Goal: Transaction & Acquisition: Purchase product/service

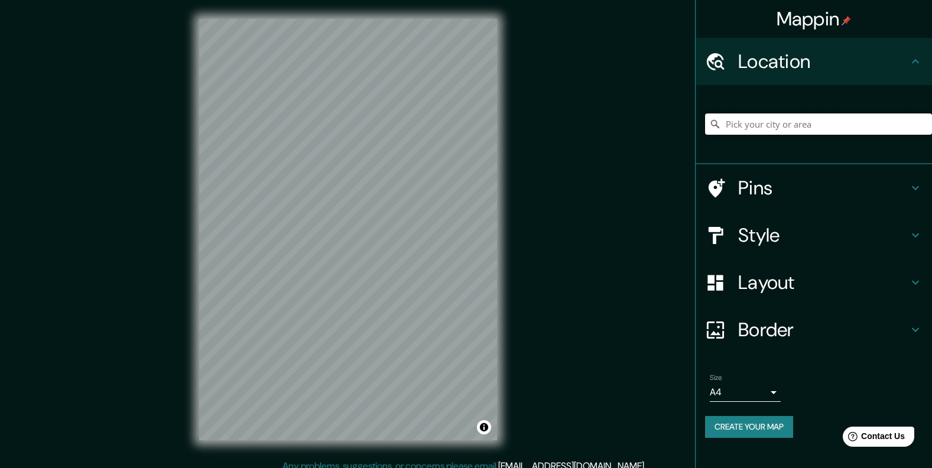
click at [791, 125] on input "Pick your city or area" at bounding box center [818, 123] width 227 height 21
click at [794, 124] on input "Pick your city or area" at bounding box center [818, 123] width 227 height 21
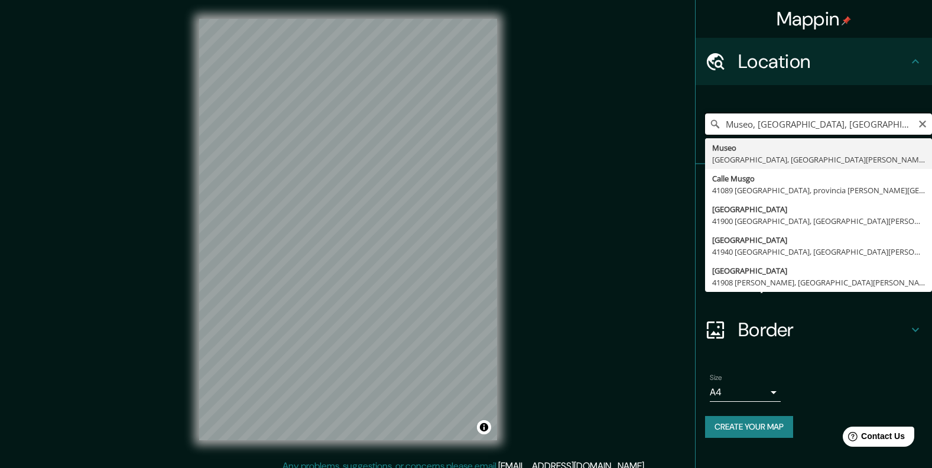
click at [752, 126] on input "Museo, [GEOGRAPHIC_DATA], [GEOGRAPHIC_DATA][PERSON_NAME], [GEOGRAPHIC_DATA]" at bounding box center [818, 123] width 227 height 21
click at [852, 126] on input "[GEOGRAPHIC_DATA], [GEOGRAPHIC_DATA], [GEOGRAPHIC_DATA][PERSON_NAME], [GEOGRAPH…" at bounding box center [818, 123] width 227 height 21
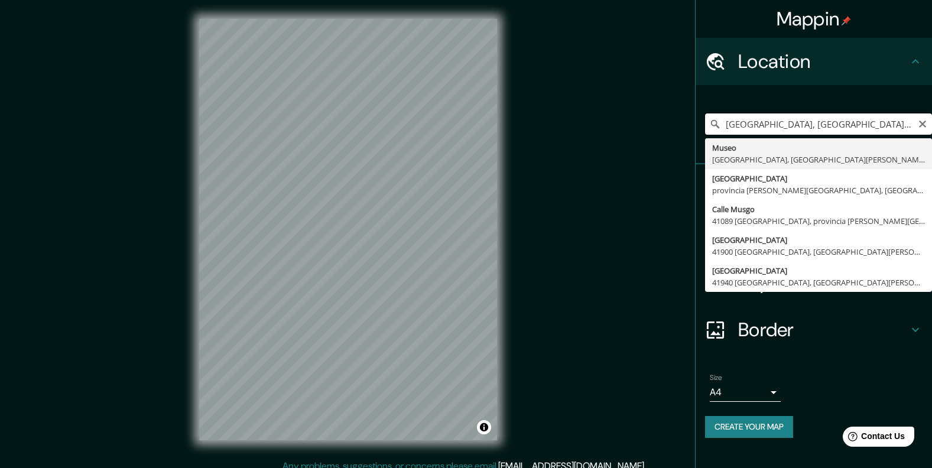
drag, startPoint x: 726, startPoint y: 124, endPoint x: 751, endPoint y: 124, distance: 24.8
click at [751, 124] on input "[GEOGRAPHIC_DATA], [GEOGRAPHIC_DATA], [GEOGRAPHIC_DATA][PERSON_NAME], [GEOGRAPH…" at bounding box center [818, 123] width 227 height 21
drag, startPoint x: 776, startPoint y: 122, endPoint x: 784, endPoint y: 122, distance: 8.3
click at [787, 122] on input "[GEOGRAPHIC_DATA], [GEOGRAPHIC_DATA], [GEOGRAPHIC_DATA][PERSON_NAME], [GEOGRAPH…" at bounding box center [818, 123] width 227 height 21
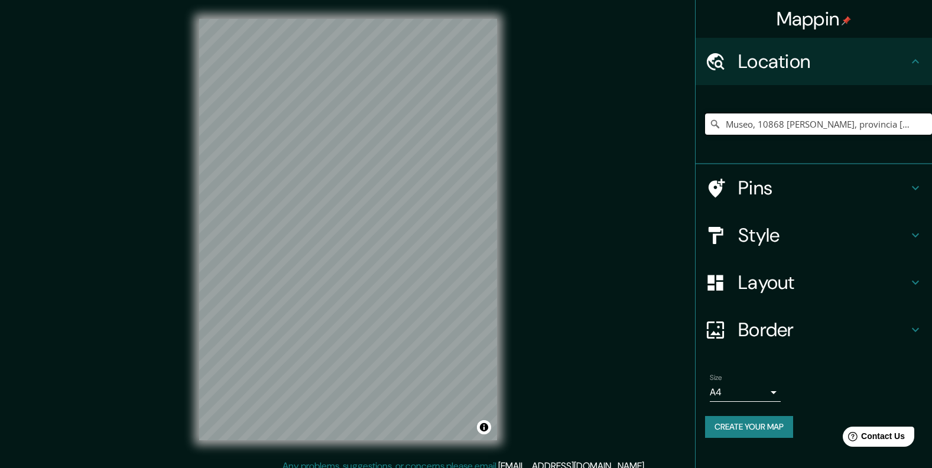
type input "Museo, 10868 [PERSON_NAME], provincia [PERSON_NAME][GEOGRAPHIC_DATA], [GEOGRAPH…"
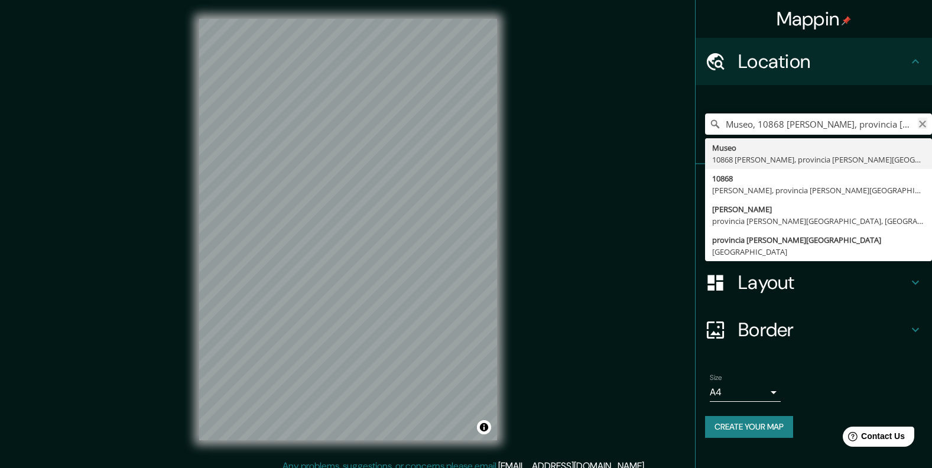
click at [922, 126] on icon "Clear" at bounding box center [922, 123] width 9 height 9
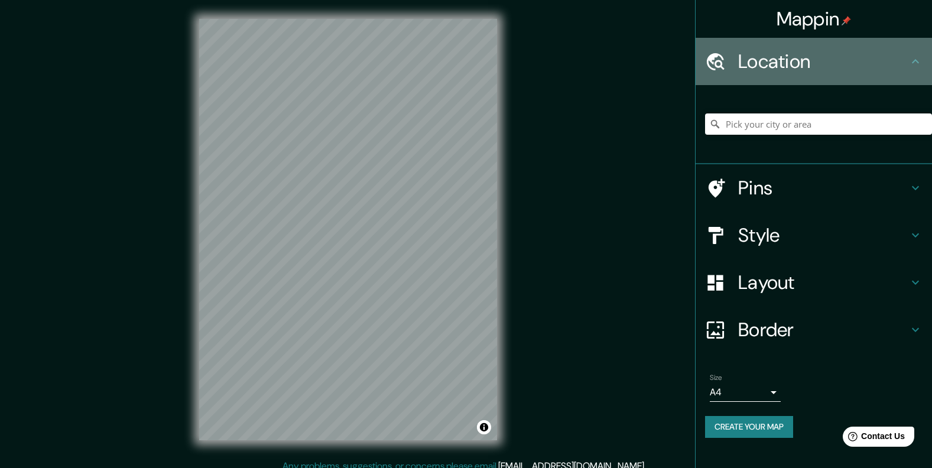
click at [879, 59] on h4 "Location" at bounding box center [823, 62] width 170 height 24
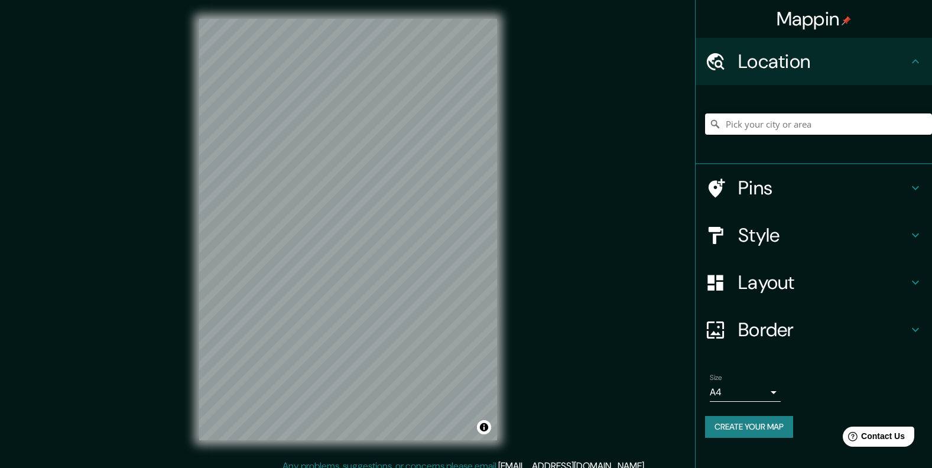
click at [793, 128] on input "Pick your city or area" at bounding box center [818, 123] width 227 height 21
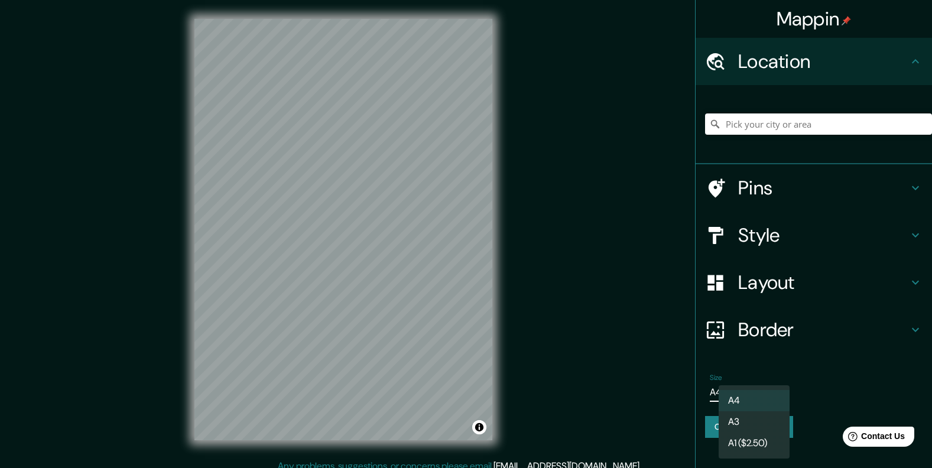
click at [767, 385] on body "Mappin Location Museo 10868 [PERSON_NAME], [GEOGRAPHIC_DATA][PERSON_NAME], [GEO…" at bounding box center [466, 234] width 932 height 468
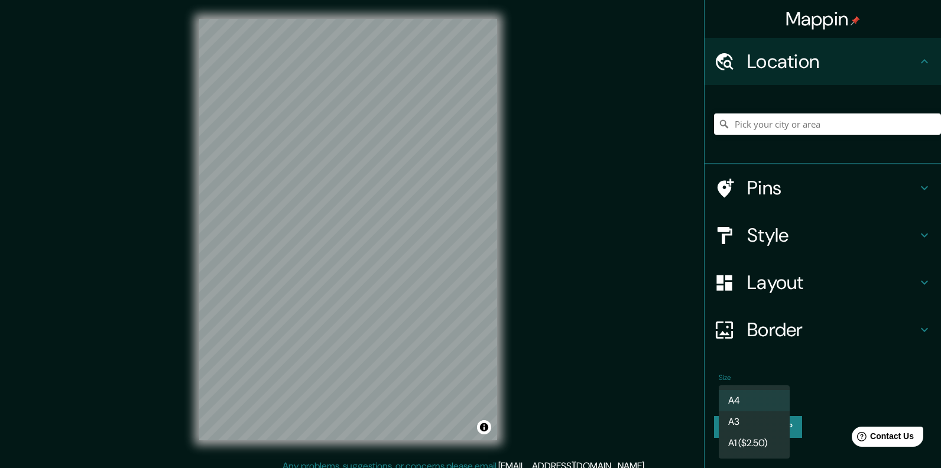
click at [841, 398] on div at bounding box center [470, 234] width 941 height 468
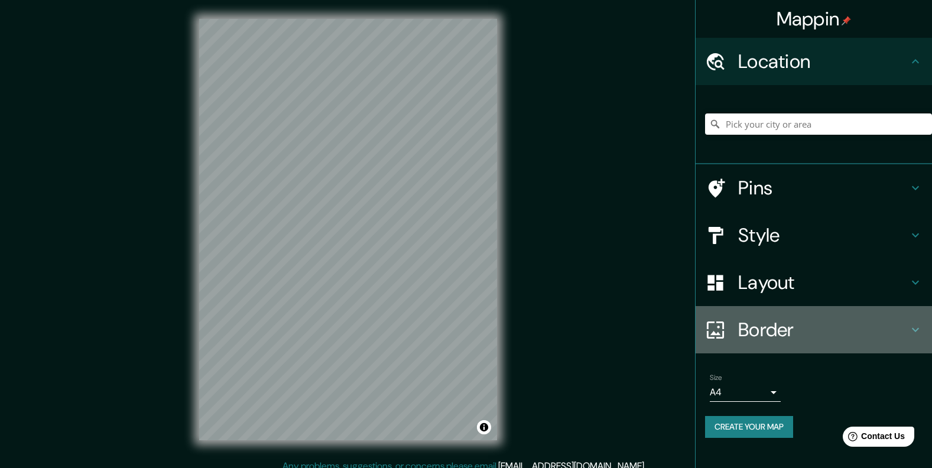
click at [783, 330] on h4 "Border" at bounding box center [823, 330] width 170 height 24
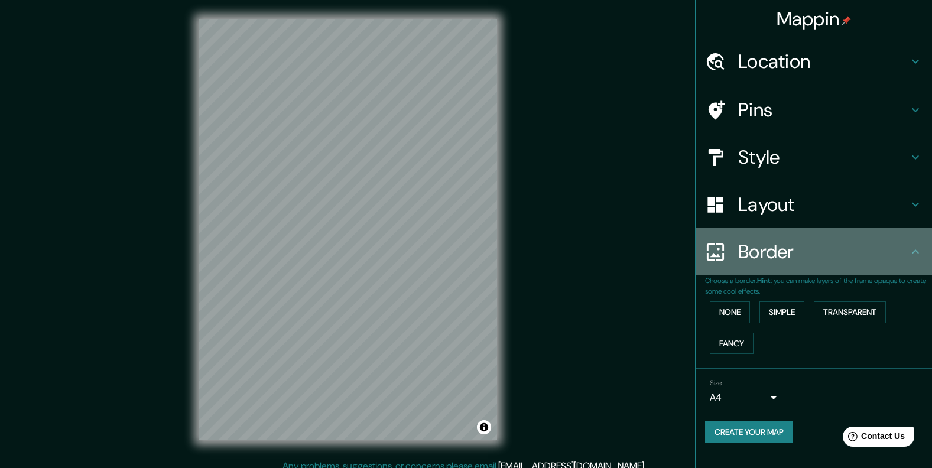
click at [773, 261] on h4 "Border" at bounding box center [823, 252] width 170 height 24
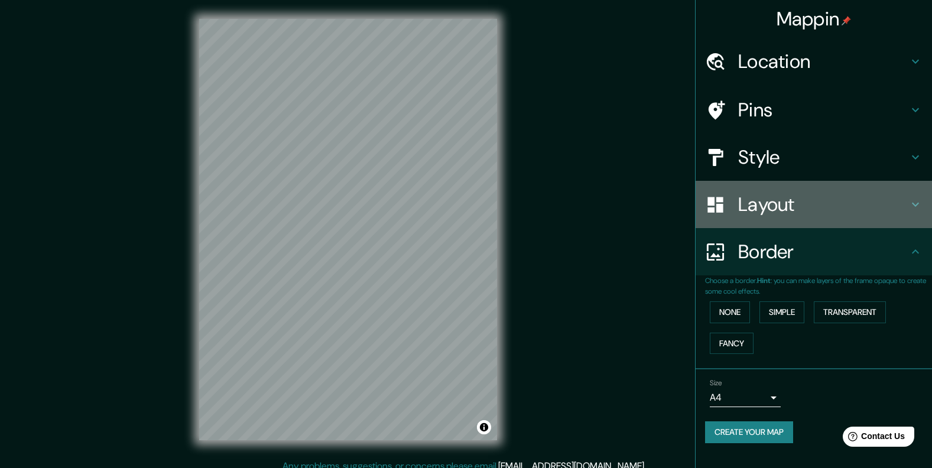
click at [801, 190] on div "Layout" at bounding box center [814, 204] width 236 height 47
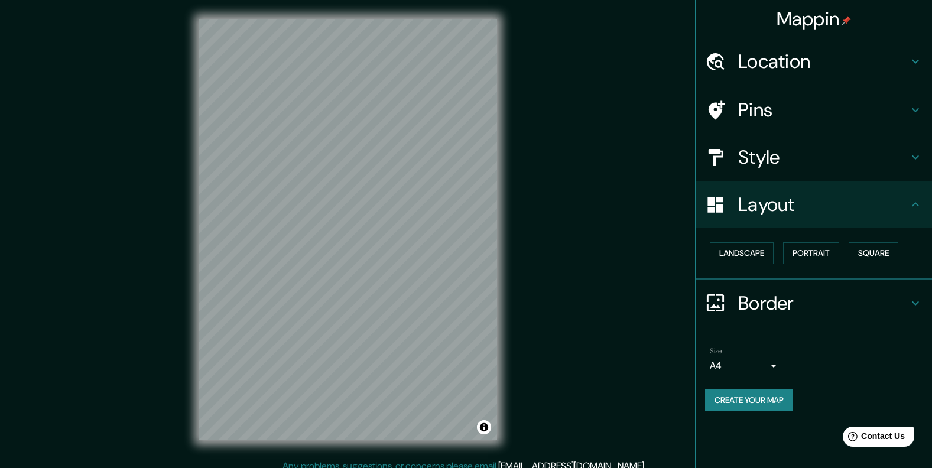
click at [798, 199] on h4 "Layout" at bounding box center [823, 205] width 170 height 24
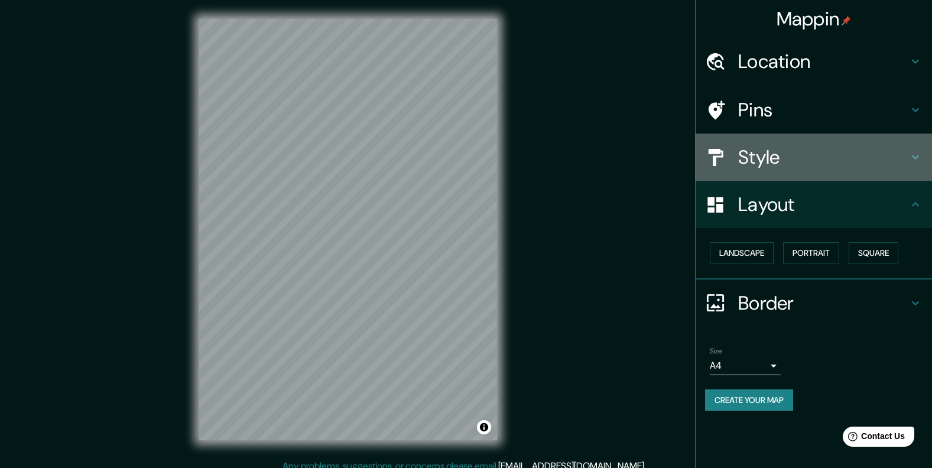
click at [813, 161] on h4 "Style" at bounding box center [823, 157] width 170 height 24
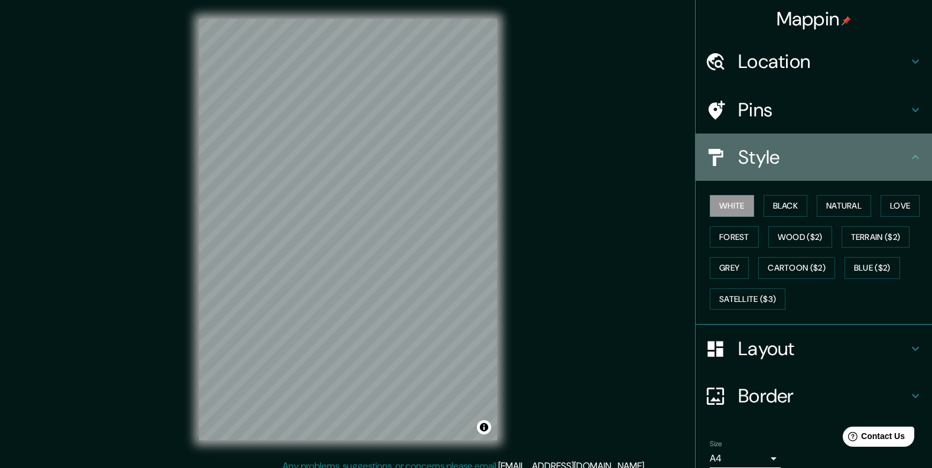
click at [813, 161] on h4 "Style" at bounding box center [823, 157] width 170 height 24
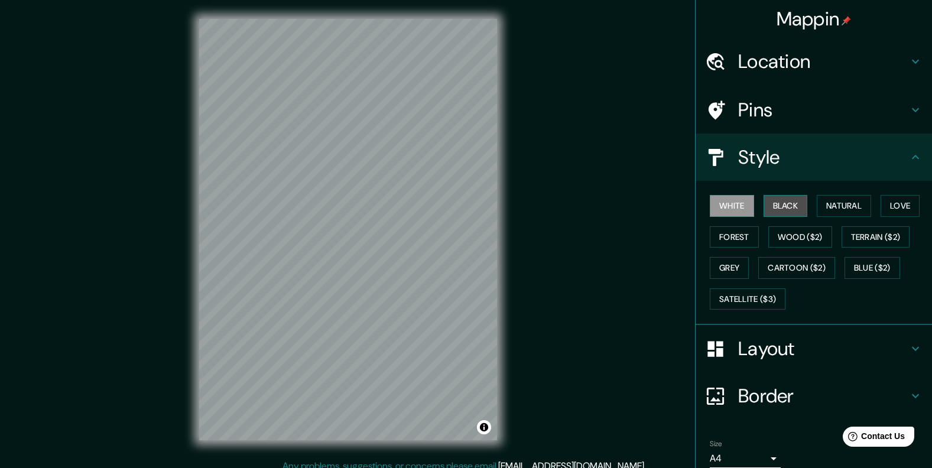
click at [764, 207] on button "Black" at bounding box center [786, 206] width 44 height 22
click at [829, 206] on button "Natural" at bounding box center [844, 206] width 54 height 22
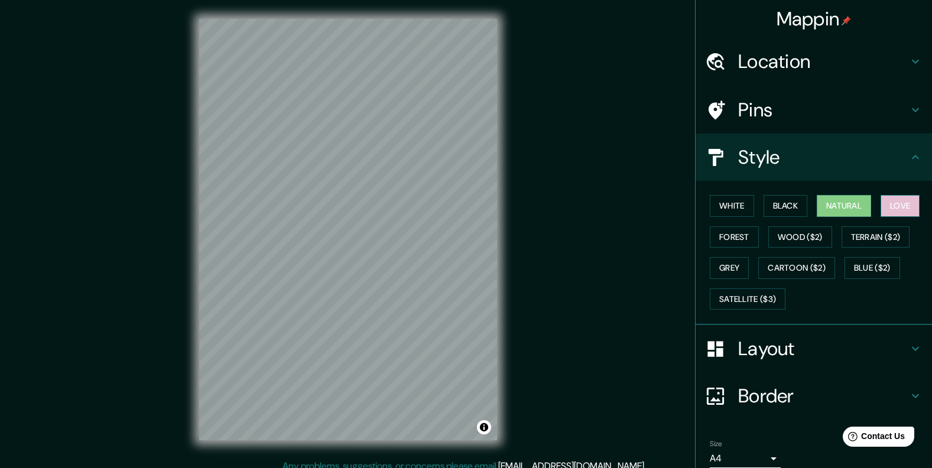
click at [902, 203] on button "Love" at bounding box center [900, 206] width 39 height 22
click at [730, 240] on button "Forest" at bounding box center [734, 237] width 49 height 22
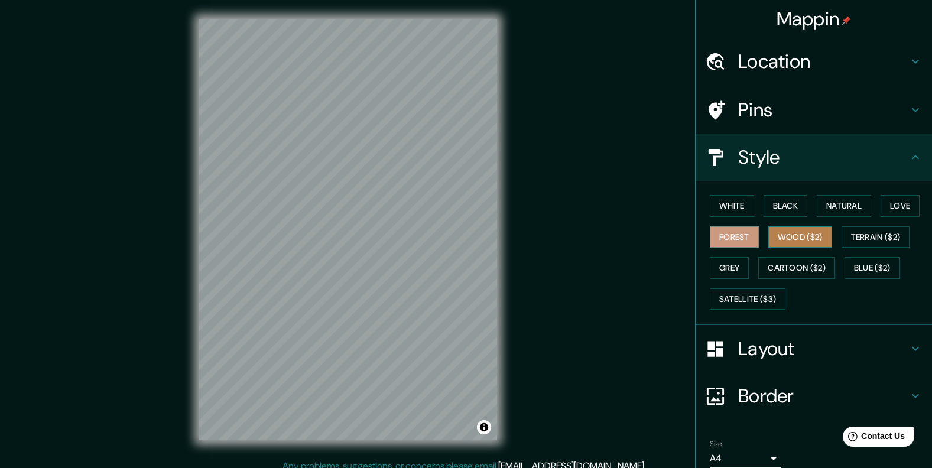
click at [794, 236] on button "Wood ($2)" at bounding box center [800, 237] width 64 height 22
click at [858, 235] on button "Terrain ($2)" at bounding box center [876, 237] width 69 height 22
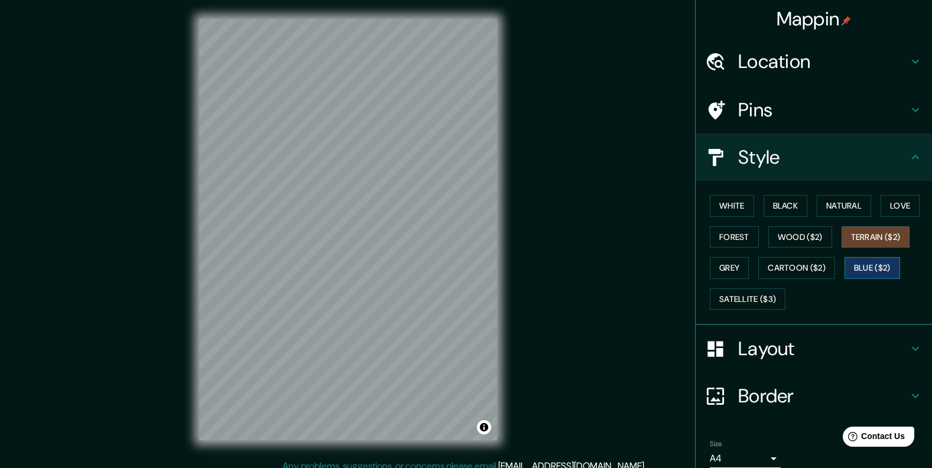
click at [848, 265] on button "Blue ($2)" at bounding box center [873, 268] width 56 height 22
click at [864, 237] on button "Terrain ($2)" at bounding box center [876, 237] width 69 height 22
click at [804, 267] on button "Cartoon ($2)" at bounding box center [796, 268] width 77 height 22
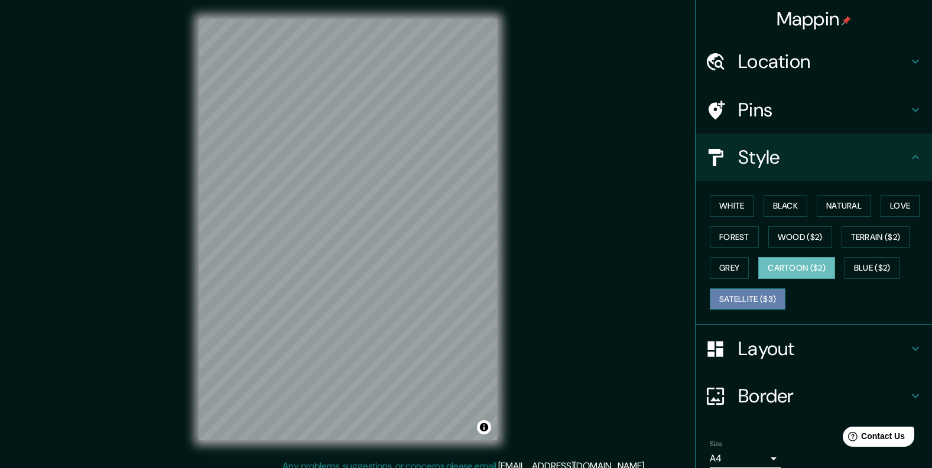
click at [741, 303] on button "Satellite ($3)" at bounding box center [748, 299] width 76 height 22
click at [731, 271] on button "Grey" at bounding box center [729, 268] width 39 height 22
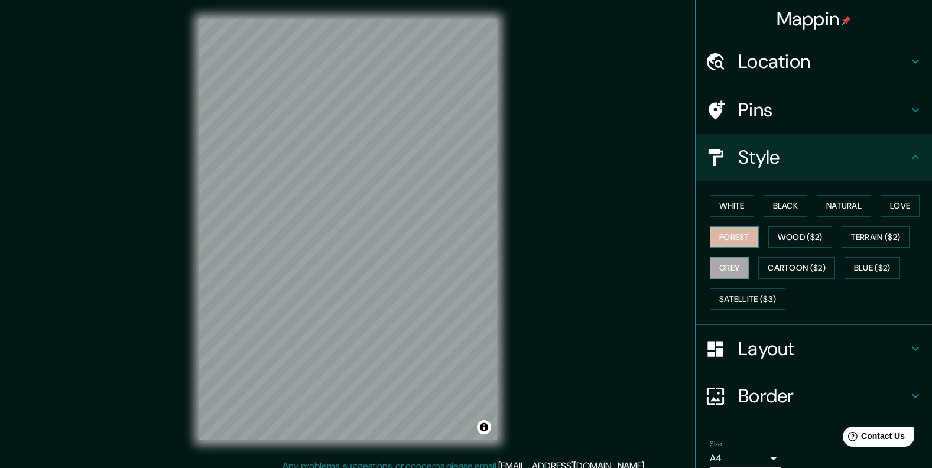
click at [721, 236] on button "Forest" at bounding box center [734, 237] width 49 height 22
click at [729, 294] on button "Satellite ($3)" at bounding box center [748, 299] width 76 height 22
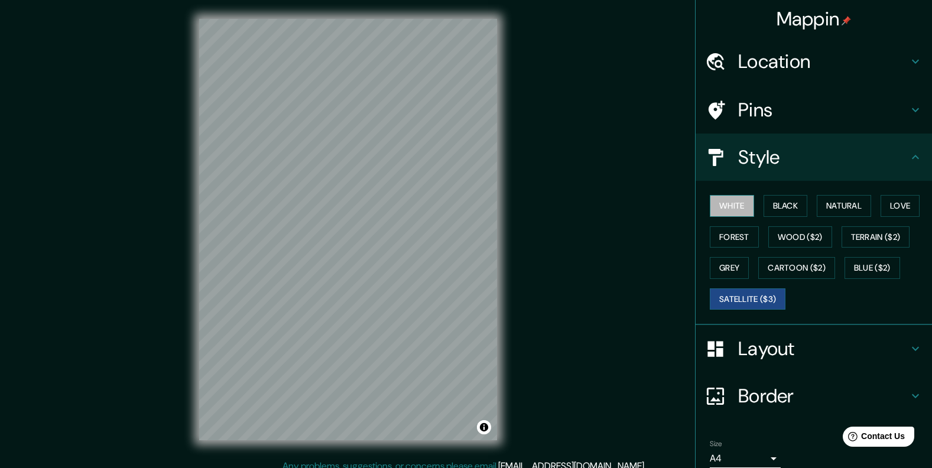
click at [730, 203] on button "White" at bounding box center [732, 206] width 44 height 22
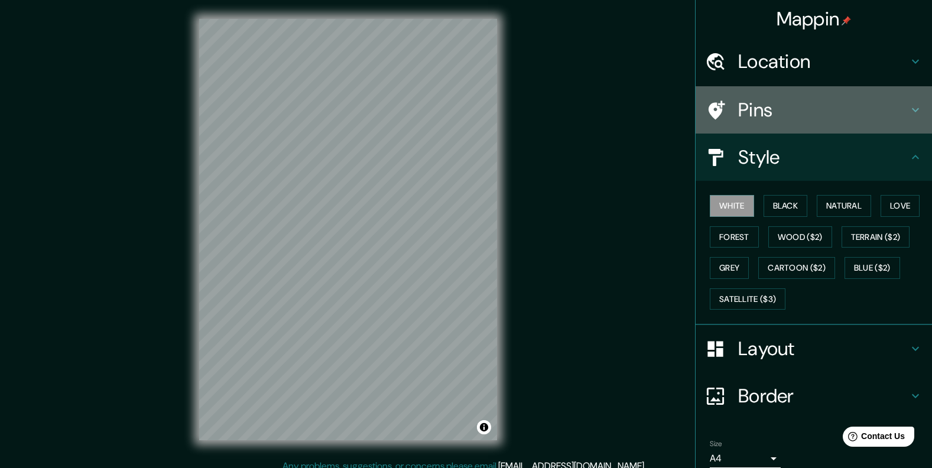
click at [799, 117] on h4 "Pins" at bounding box center [823, 110] width 170 height 24
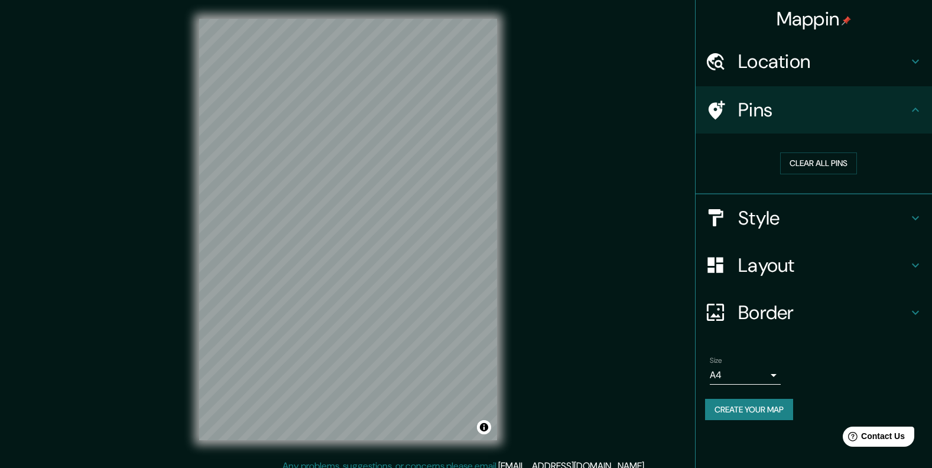
click at [796, 116] on h4 "Pins" at bounding box center [823, 110] width 170 height 24
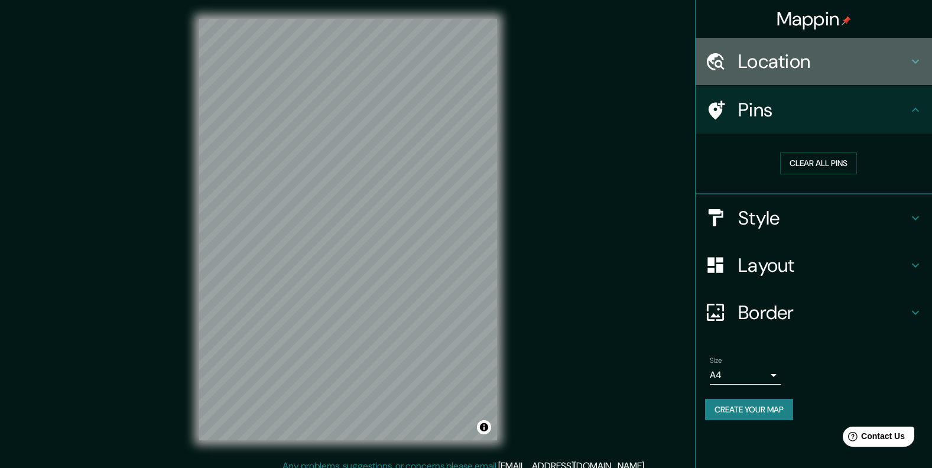
click at [842, 62] on h4 "Location" at bounding box center [823, 62] width 170 height 24
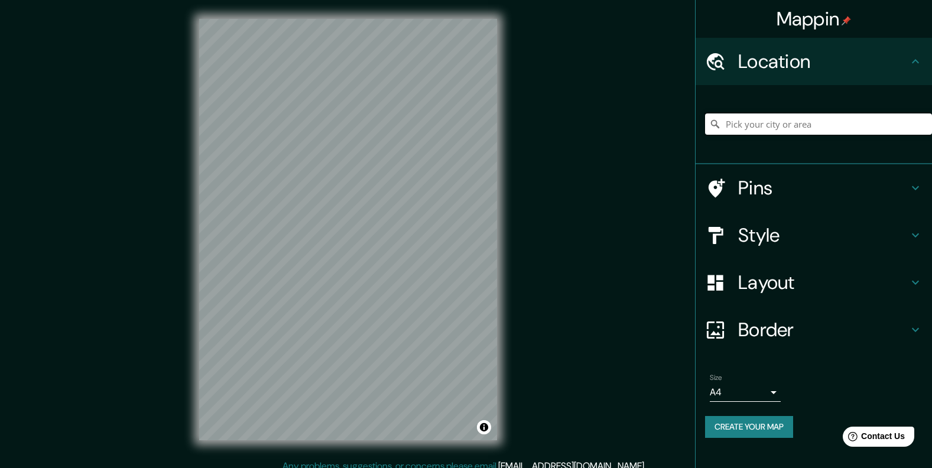
click at [794, 128] on input "Pick your city or area" at bounding box center [818, 123] width 227 height 21
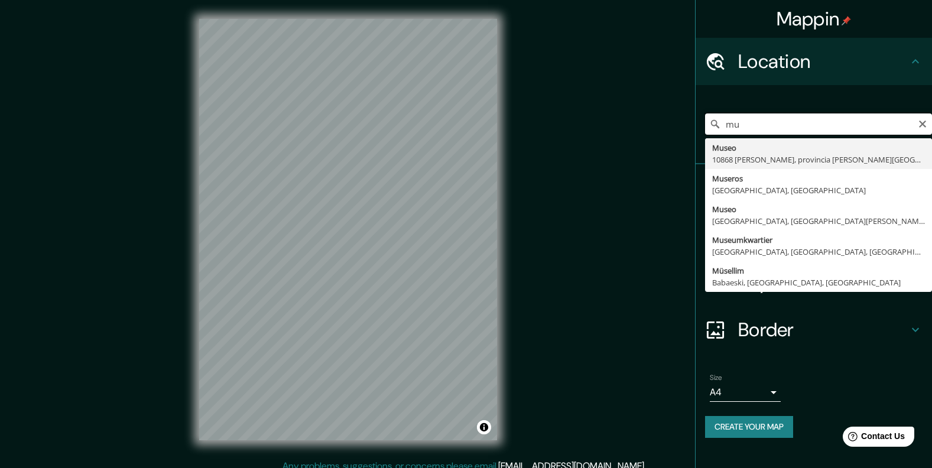
type input "m"
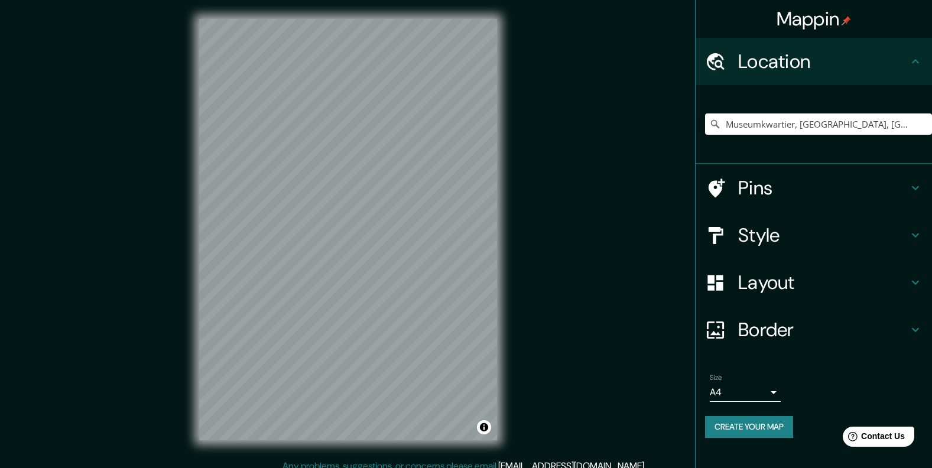
drag, startPoint x: 406, startPoint y: 270, endPoint x: 565, endPoint y: 294, distance: 160.8
click at [565, 294] on div "Mappin Location Museumkwartier, [GEOGRAPHIC_DATA], [GEOGRAPHIC_DATA], [GEOGRAPH…" at bounding box center [466, 239] width 932 height 478
click at [927, 126] on div "Museumkwartier, [GEOGRAPHIC_DATA], [GEOGRAPHIC_DATA], [GEOGRAPHIC_DATA] [GEOGRA…" at bounding box center [818, 123] width 227 height 21
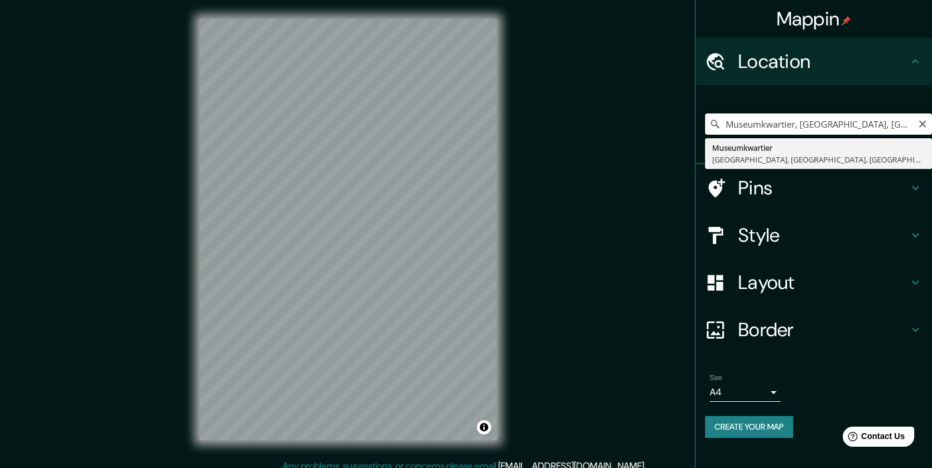
click at [799, 128] on input "Museumkwartier, [GEOGRAPHIC_DATA], [GEOGRAPHIC_DATA], [GEOGRAPHIC_DATA]" at bounding box center [818, 123] width 227 height 21
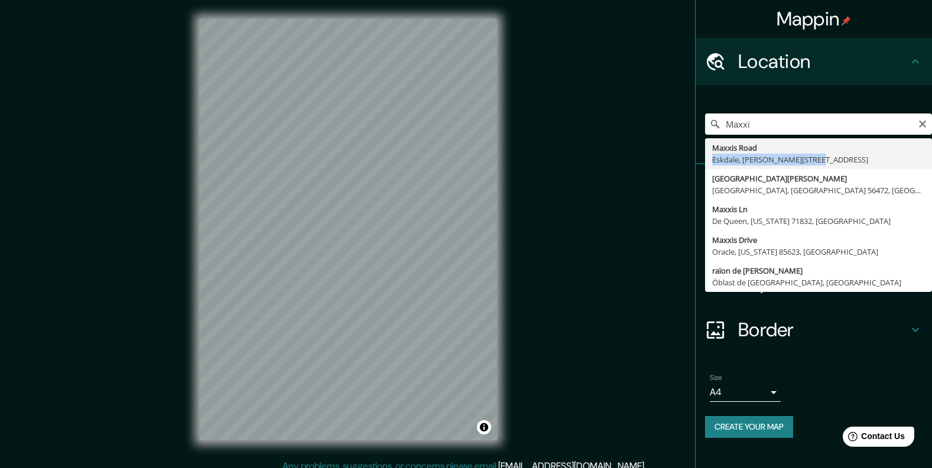
type input "[STREET_ADDRESS][PERSON_NAME]"
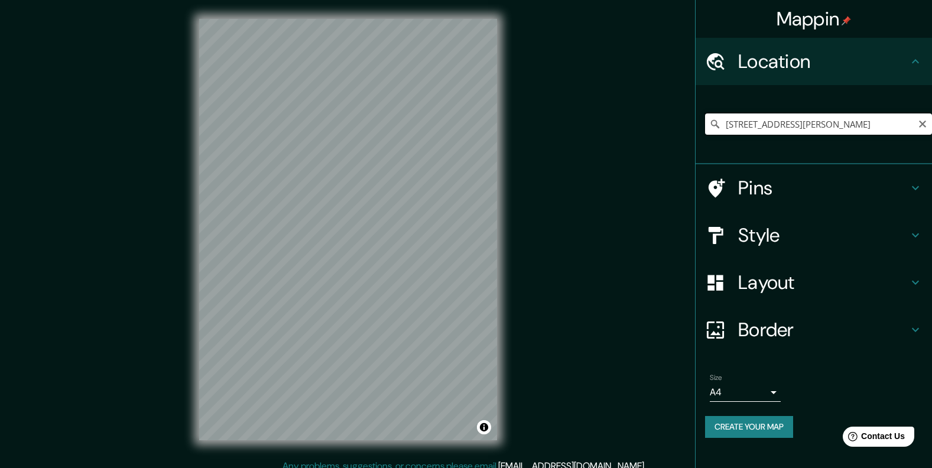
click at [861, 124] on input "[STREET_ADDRESS][PERSON_NAME]" at bounding box center [818, 123] width 227 height 21
click at [861, 125] on input "[STREET_ADDRESS][PERSON_NAME]" at bounding box center [818, 123] width 227 height 21
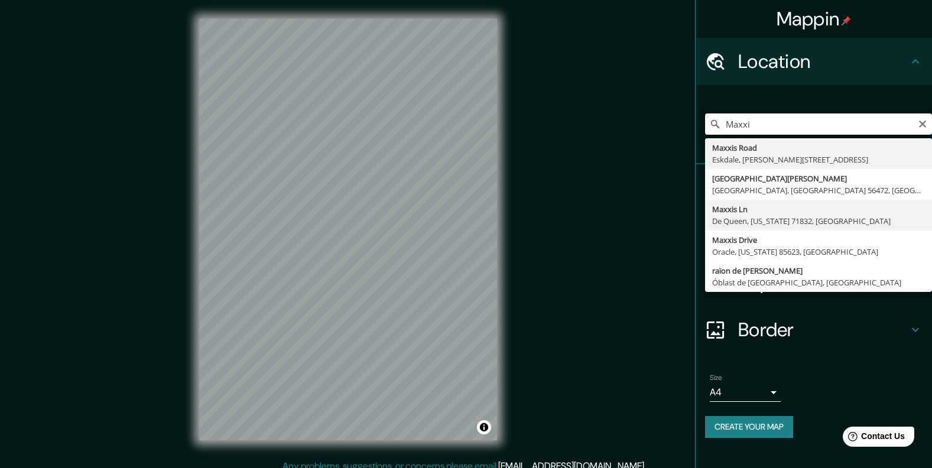
scroll to position [10, 0]
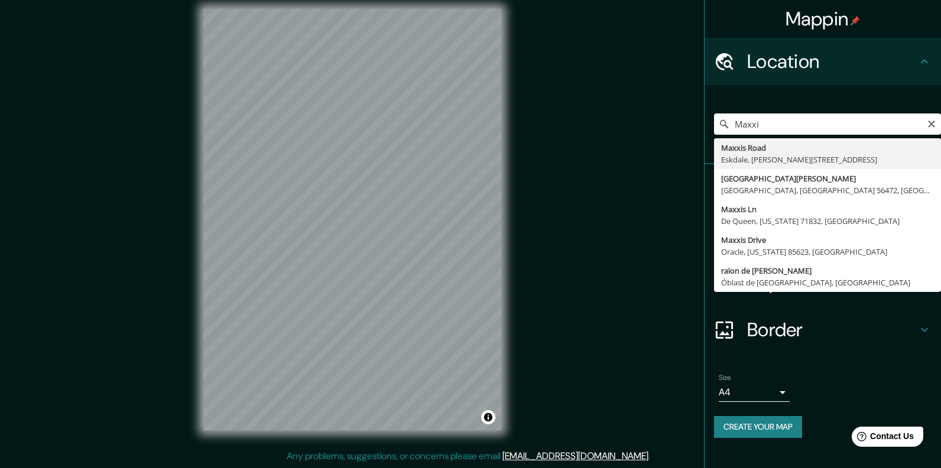
click at [759, 390] on body "Mappin Location [GEOGRAPHIC_DATA][PERSON_NAME], [GEOGRAPHIC_DATA] [GEOGRAPHIC_D…" at bounding box center [470, 224] width 941 height 468
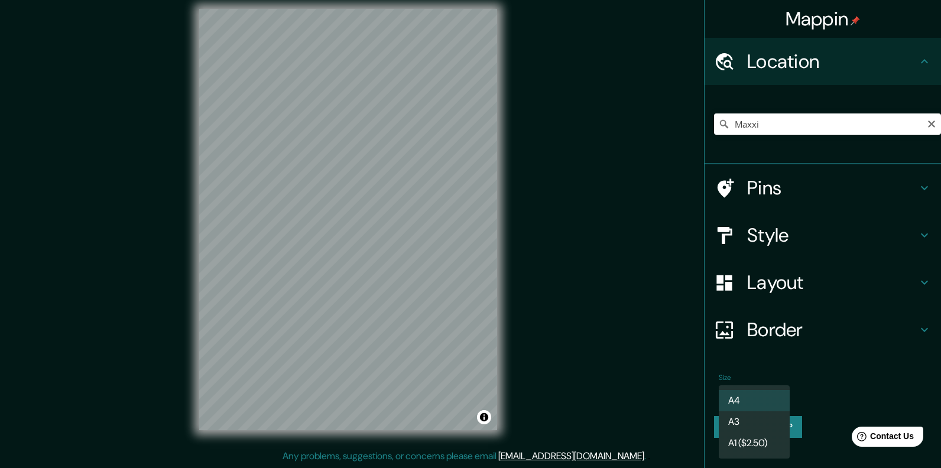
click at [745, 427] on li "A3" at bounding box center [754, 421] width 71 height 21
click at [738, 398] on body "Mappin Location [GEOGRAPHIC_DATA][PERSON_NAME], [GEOGRAPHIC_DATA] [GEOGRAPHIC_D…" at bounding box center [470, 224] width 941 height 468
click at [738, 400] on li "A4" at bounding box center [754, 400] width 71 height 21
click at [741, 388] on body "Mappin Location [GEOGRAPHIC_DATA][PERSON_NAME], [GEOGRAPHIC_DATA] [GEOGRAPHIC_D…" at bounding box center [470, 224] width 941 height 468
click at [739, 420] on li "A3" at bounding box center [754, 421] width 71 height 21
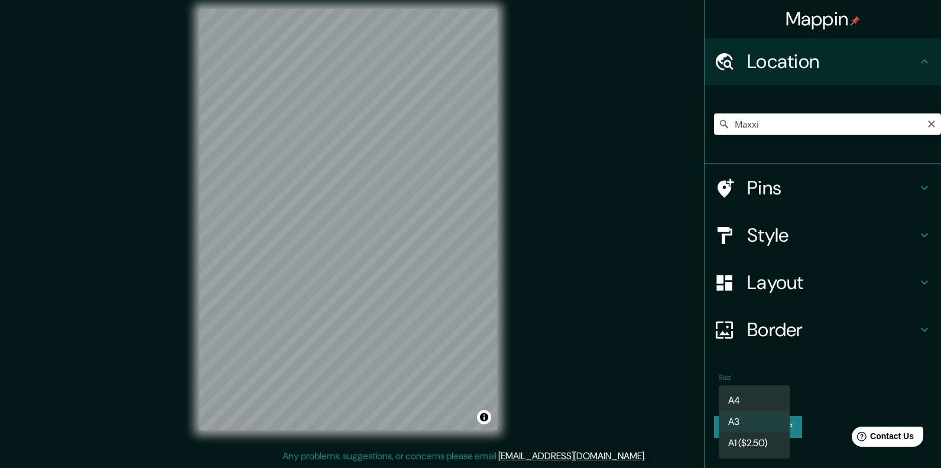
click at [721, 394] on body "Mappin Location [GEOGRAPHIC_DATA][PERSON_NAME], [GEOGRAPHIC_DATA] [GEOGRAPHIC_D…" at bounding box center [470, 224] width 941 height 468
click at [732, 449] on li "A1 ($2.50)" at bounding box center [754, 443] width 71 height 21
click at [735, 400] on body "Mappin Location [GEOGRAPHIC_DATA][PERSON_NAME], [GEOGRAPHIC_DATA] [GEOGRAPHIC_D…" at bounding box center [470, 224] width 941 height 468
click at [751, 427] on li "A3" at bounding box center [754, 421] width 71 height 21
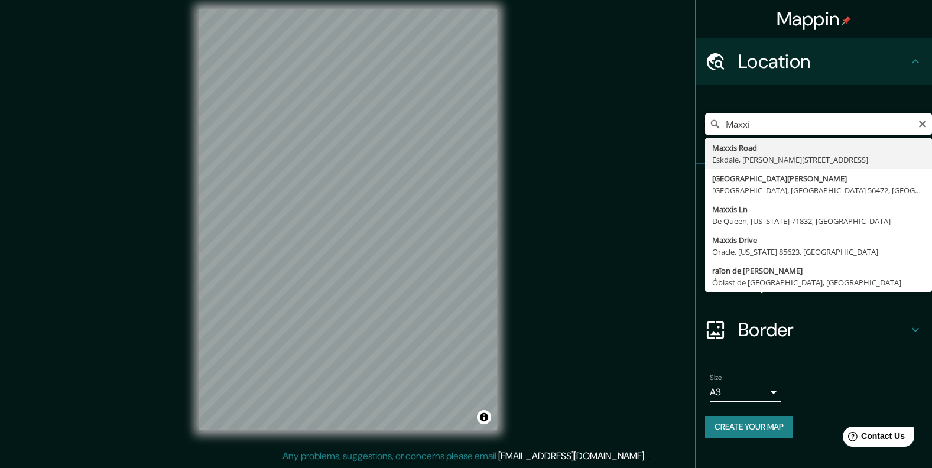
click at [807, 119] on input "Maxxi" at bounding box center [818, 123] width 227 height 21
type input "[GEOGRAPHIC_DATA][PERSON_NAME], [GEOGRAPHIC_DATA], [GEOGRAPHIC_DATA] 56472, [GE…"
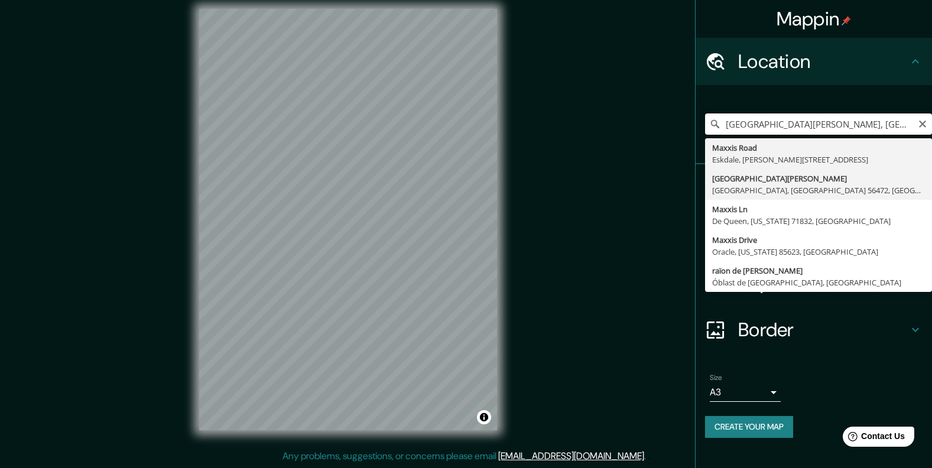
scroll to position [0, 0]
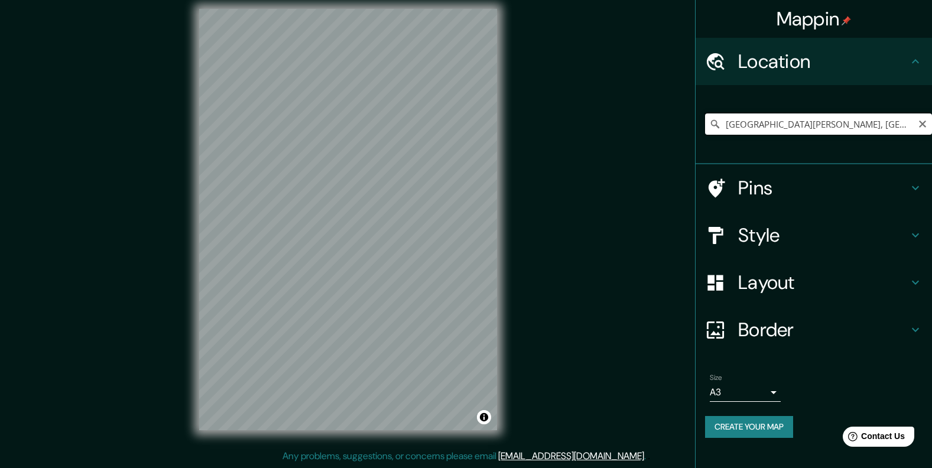
click at [829, 128] on input "[GEOGRAPHIC_DATA][PERSON_NAME], [GEOGRAPHIC_DATA], [GEOGRAPHIC_DATA] 56472, [GE…" at bounding box center [818, 123] width 227 height 21
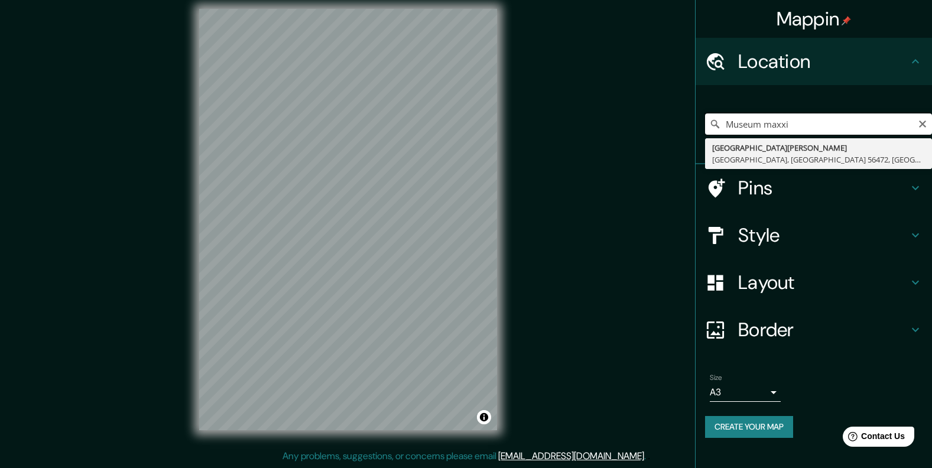
type input "[GEOGRAPHIC_DATA][PERSON_NAME], [GEOGRAPHIC_DATA], [GEOGRAPHIC_DATA] 56472, [GE…"
click at [835, 128] on input "[GEOGRAPHIC_DATA][PERSON_NAME], [GEOGRAPHIC_DATA], [GEOGRAPHIC_DATA] 56472, [GE…" at bounding box center [818, 123] width 227 height 21
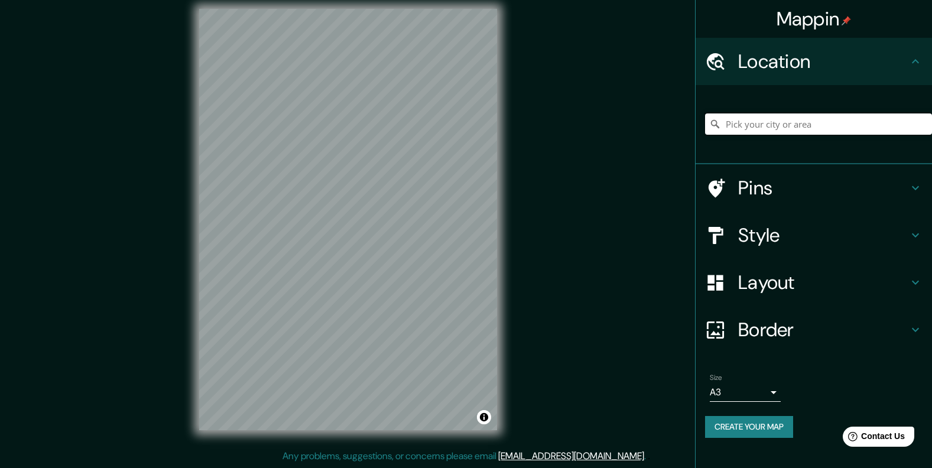
paste input "41,9319163"
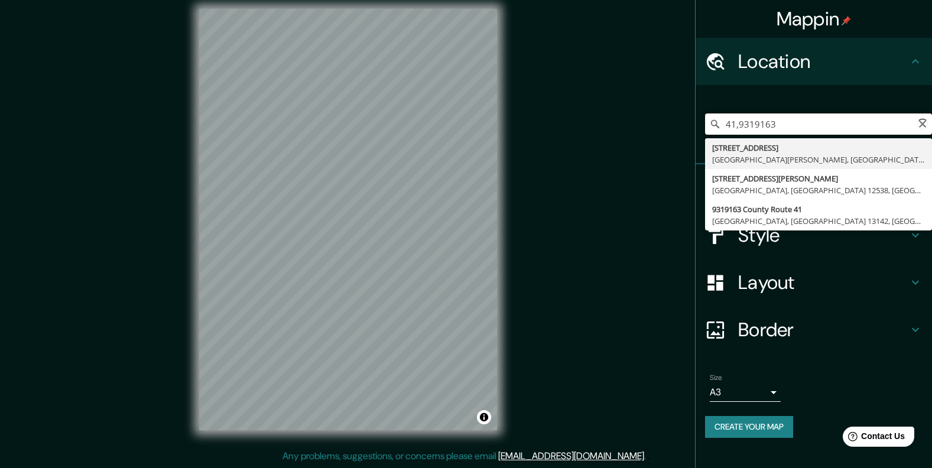
paste input "12,4662399"
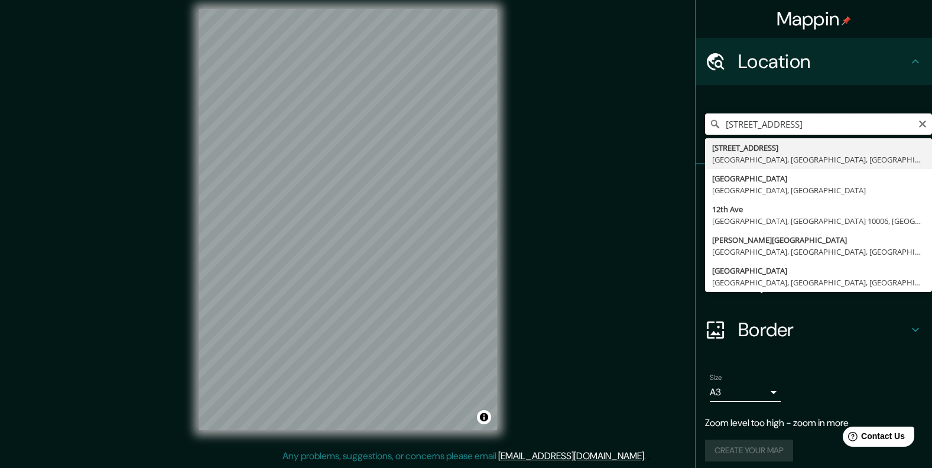
click at [884, 118] on input "[STREET_ADDRESS]" at bounding box center [818, 123] width 227 height 21
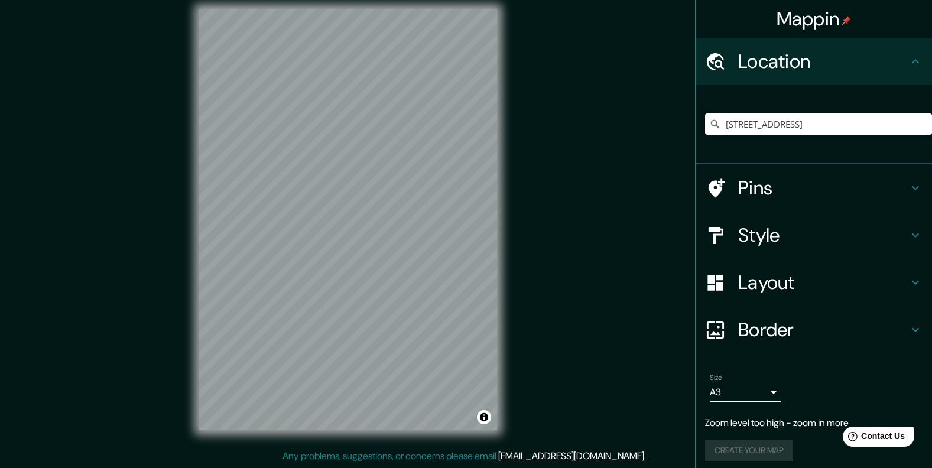
click at [853, 117] on input "[STREET_ADDRESS]" at bounding box center [818, 123] width 227 height 21
click at [852, 117] on input "[STREET_ADDRESS]" at bounding box center [818, 123] width 227 height 21
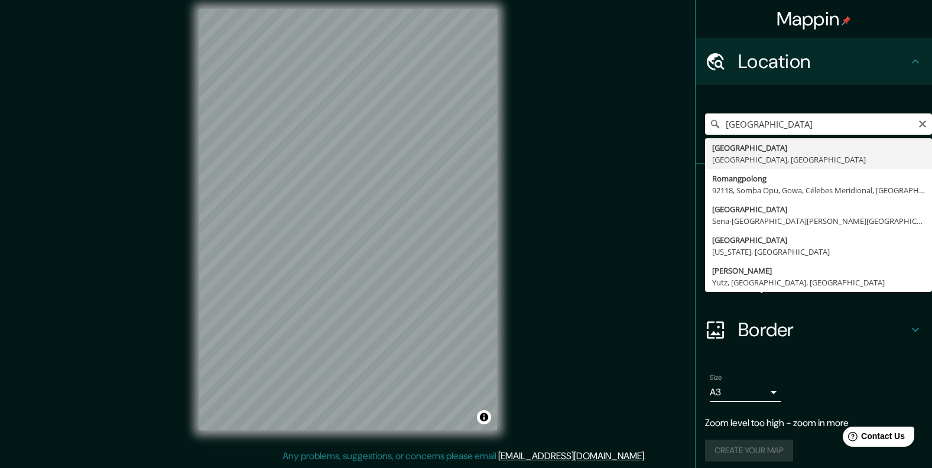
type input "[GEOGRAPHIC_DATA], [GEOGRAPHIC_DATA], [GEOGRAPHIC_DATA]"
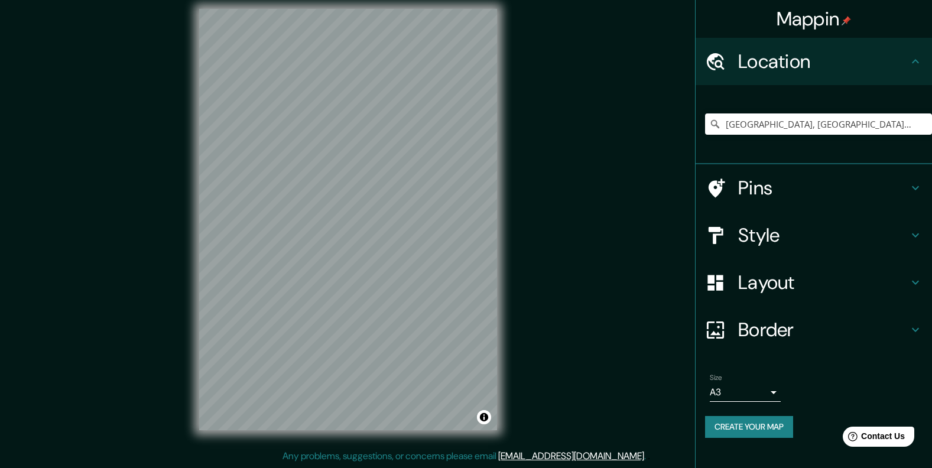
drag, startPoint x: 379, startPoint y: 330, endPoint x: 617, endPoint y: 188, distance: 277.2
click at [617, 188] on div "Mappin Location [GEOGRAPHIC_DATA], [GEOGRAPHIC_DATA], [GEOGRAPHIC_DATA] Pins St…" at bounding box center [466, 229] width 932 height 478
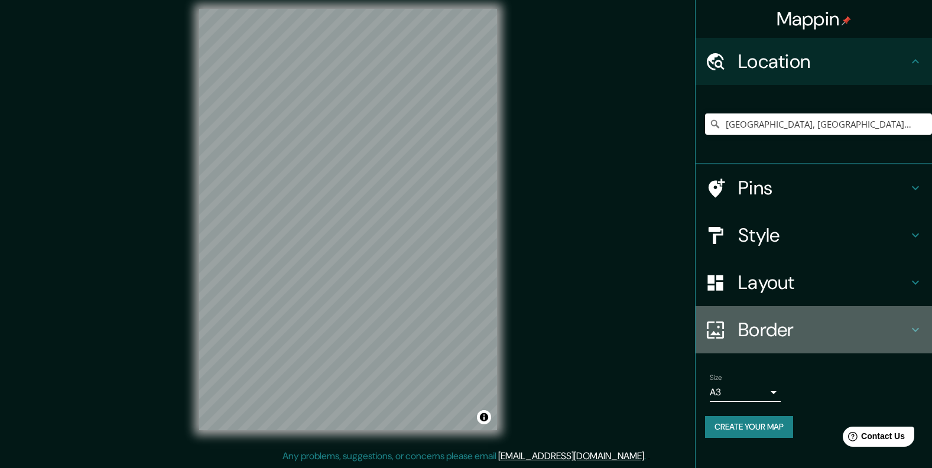
click at [746, 330] on h4 "Border" at bounding box center [823, 330] width 170 height 24
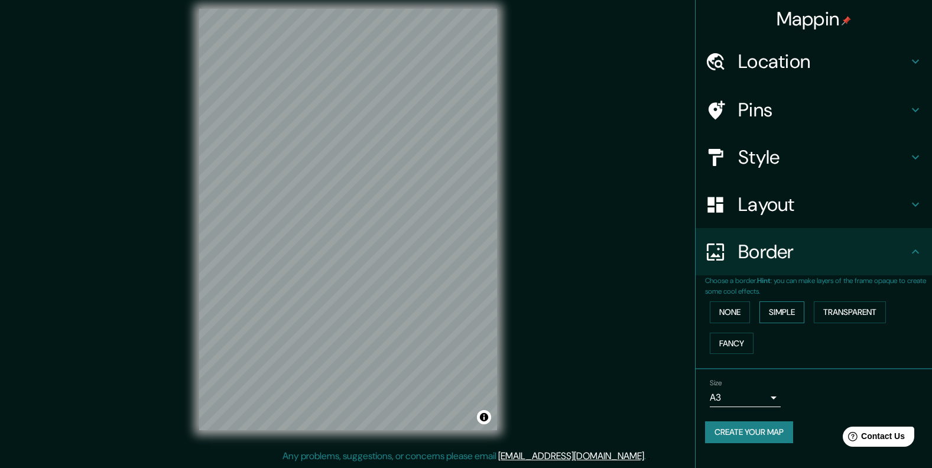
click at [783, 314] on button "Simple" at bounding box center [782, 312] width 45 height 22
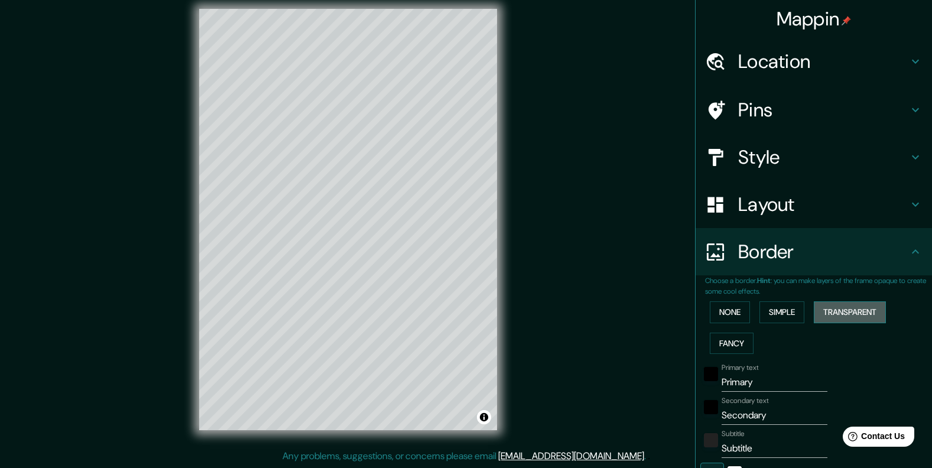
click at [830, 311] on button "Transparent" at bounding box center [850, 312] width 72 height 22
click at [731, 314] on button "None" at bounding box center [730, 312] width 40 height 22
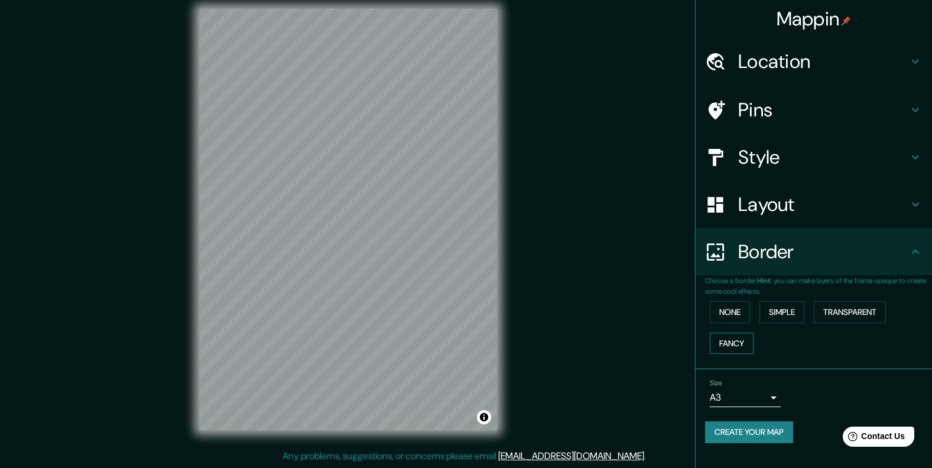
click at [733, 346] on button "Fancy" at bounding box center [732, 344] width 44 height 22
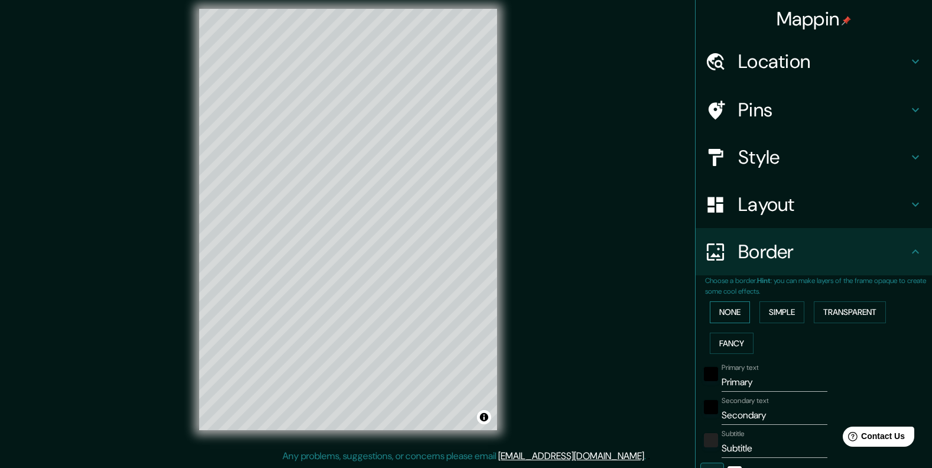
click at [734, 313] on button "None" at bounding box center [730, 312] width 40 height 22
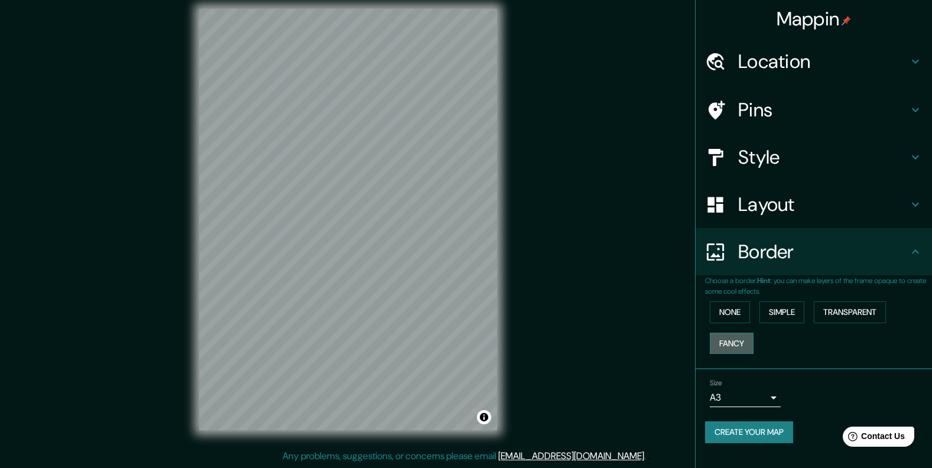
click at [744, 346] on button "Fancy" at bounding box center [732, 344] width 44 height 22
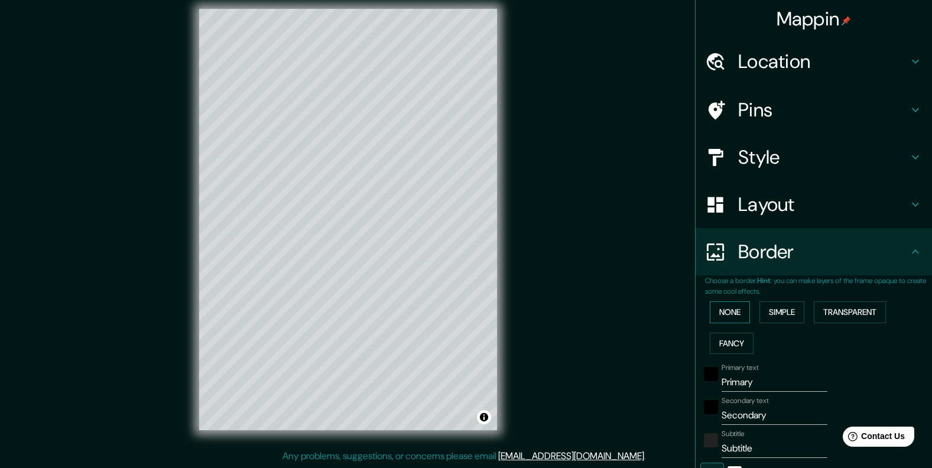
click at [726, 310] on button "None" at bounding box center [730, 312] width 40 height 22
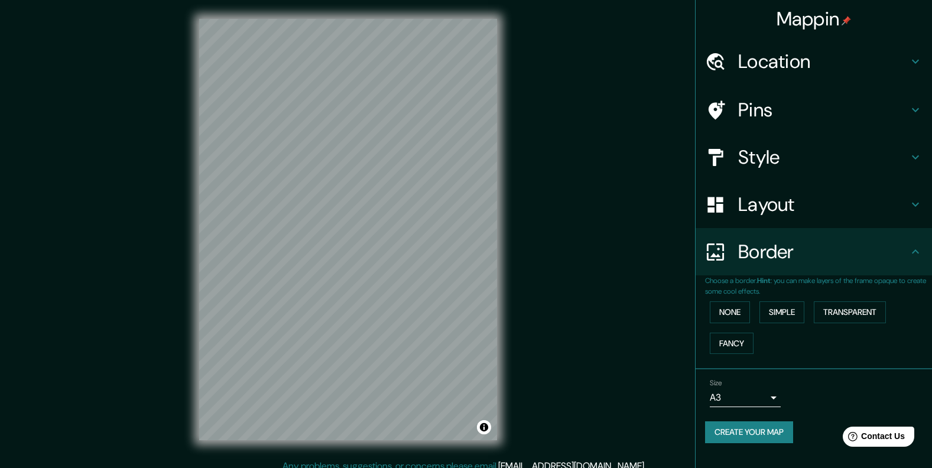
click at [771, 212] on h4 "Layout" at bounding box center [823, 205] width 170 height 24
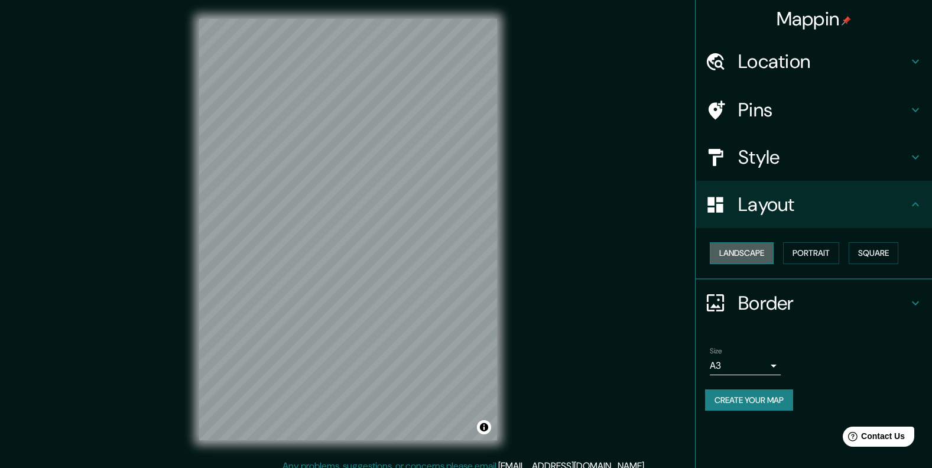
click at [765, 246] on button "Landscape" at bounding box center [742, 253] width 64 height 22
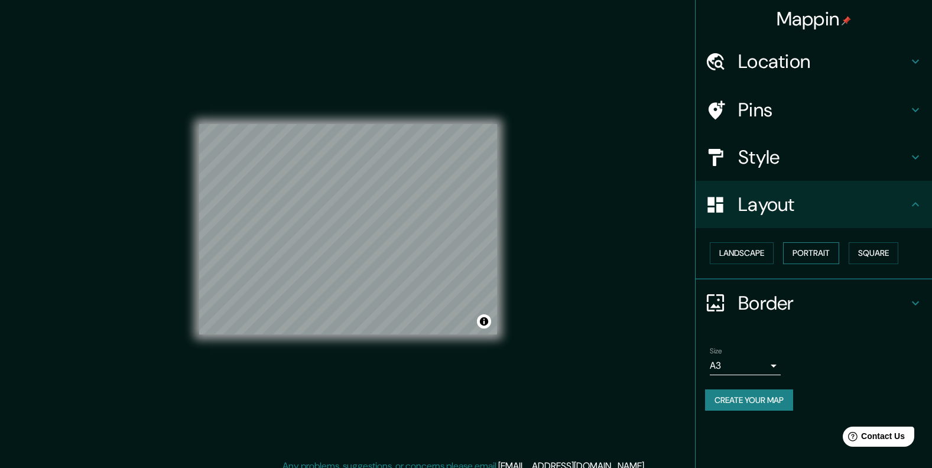
click at [797, 251] on button "Portrait" at bounding box center [811, 253] width 56 height 22
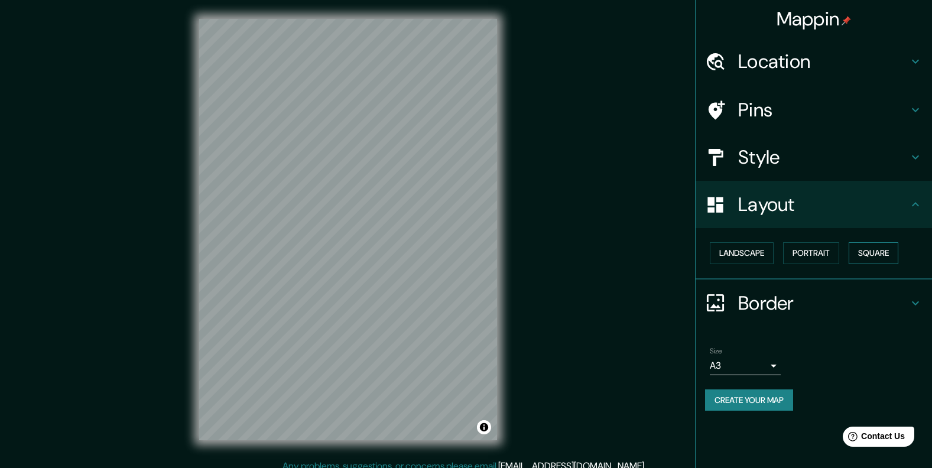
click at [861, 252] on button "Square" at bounding box center [874, 253] width 50 height 22
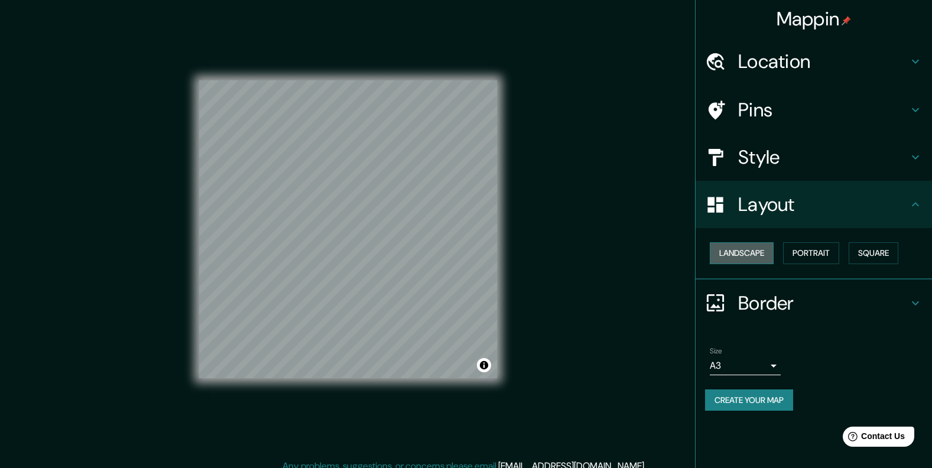
click at [760, 257] on button "Landscape" at bounding box center [742, 253] width 64 height 22
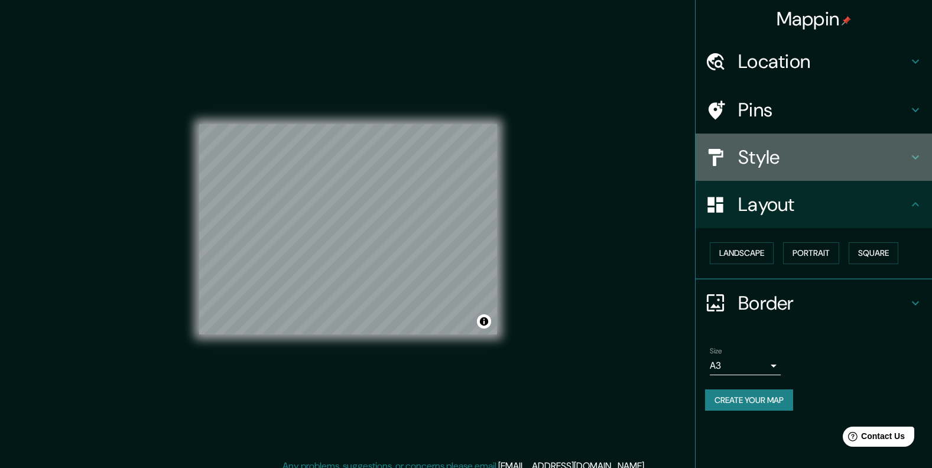
click at [786, 163] on h4 "Style" at bounding box center [823, 157] width 170 height 24
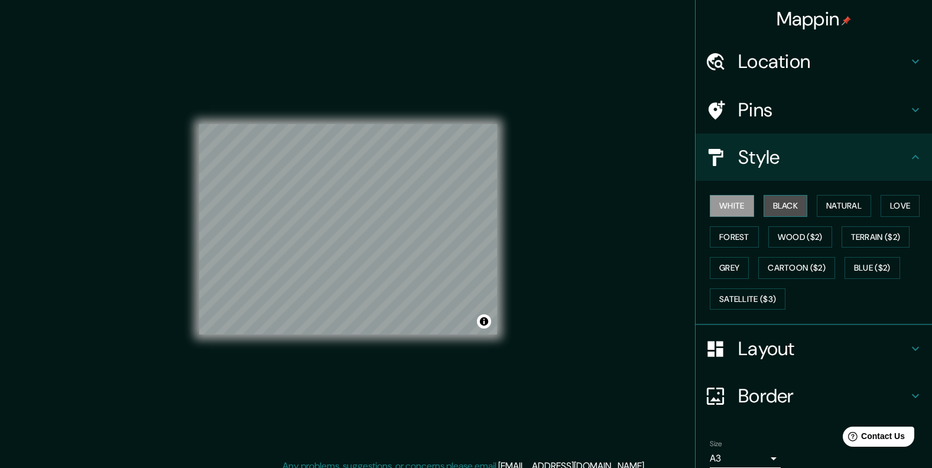
click at [785, 206] on button "Black" at bounding box center [786, 206] width 44 height 22
click at [734, 212] on button "White" at bounding box center [732, 206] width 44 height 22
click at [796, 118] on h4 "Pins" at bounding box center [823, 110] width 170 height 24
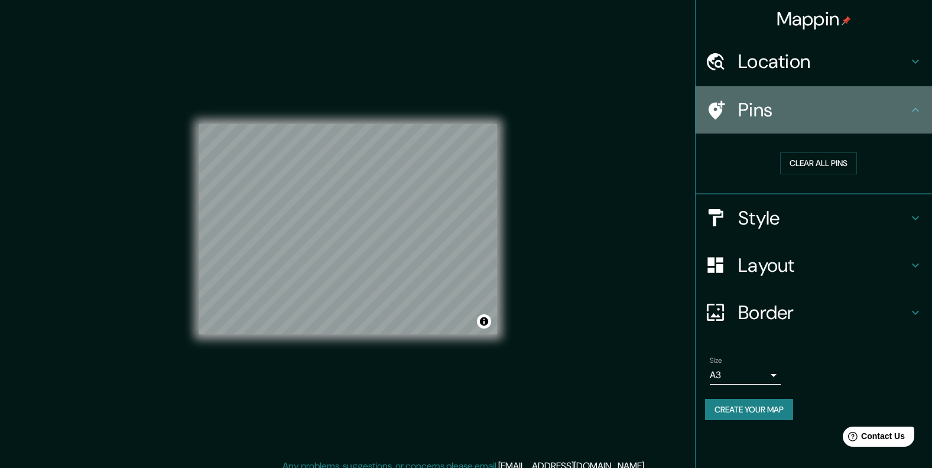
click at [796, 118] on h4 "Pins" at bounding box center [823, 110] width 170 height 24
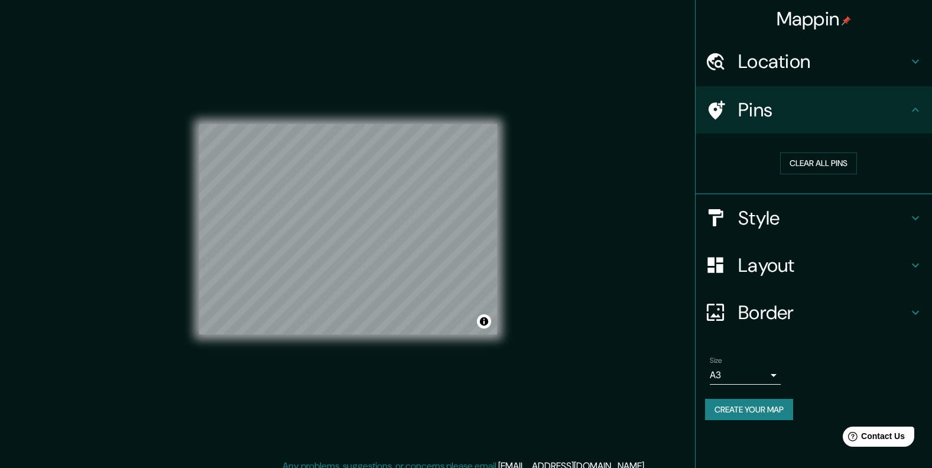
click at [750, 405] on button "Create your map" at bounding box center [749, 410] width 88 height 22
click at [488, 322] on button "Toggle attribution" at bounding box center [484, 321] width 14 height 14
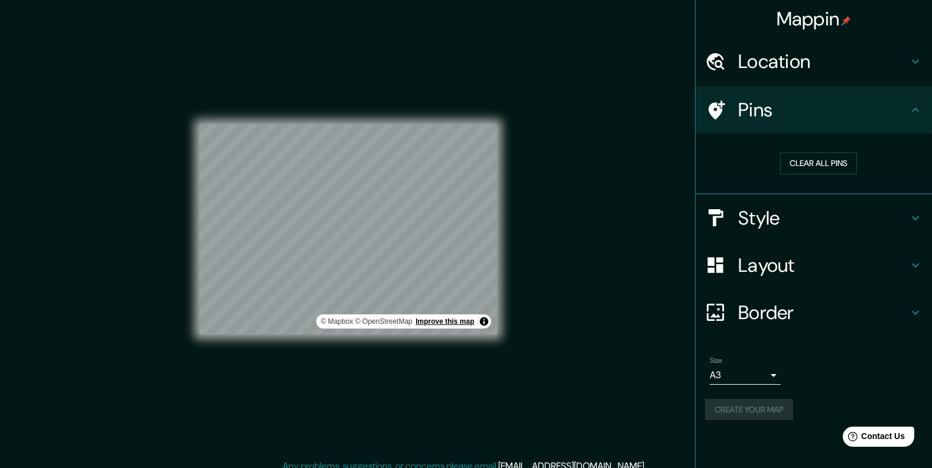
click at [442, 322] on link "Improve this map" at bounding box center [445, 321] width 59 height 8
click at [622, 351] on div "Mappin Location [GEOGRAPHIC_DATA], [GEOGRAPHIC_DATA], [GEOGRAPHIC_DATA] Pins Cl…" at bounding box center [466, 239] width 932 height 478
click at [483, 320] on button "Toggle attribution" at bounding box center [484, 321] width 14 height 14
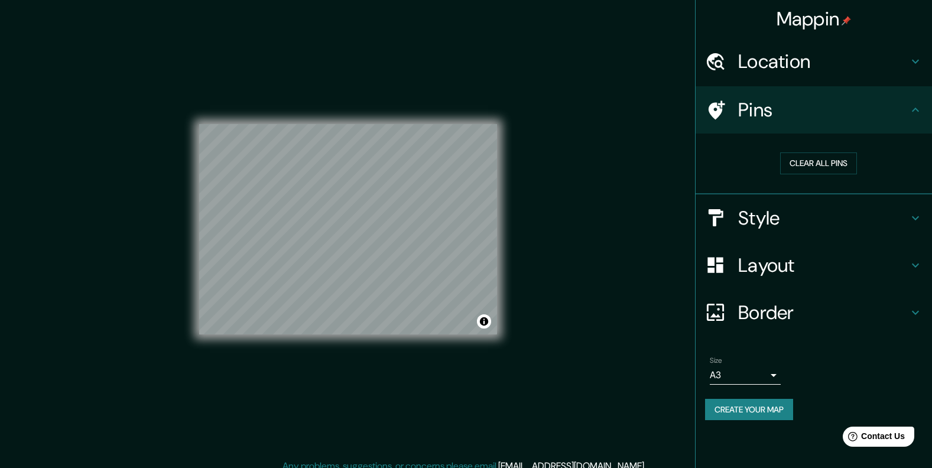
click at [755, 267] on h4 "Layout" at bounding box center [823, 266] width 170 height 24
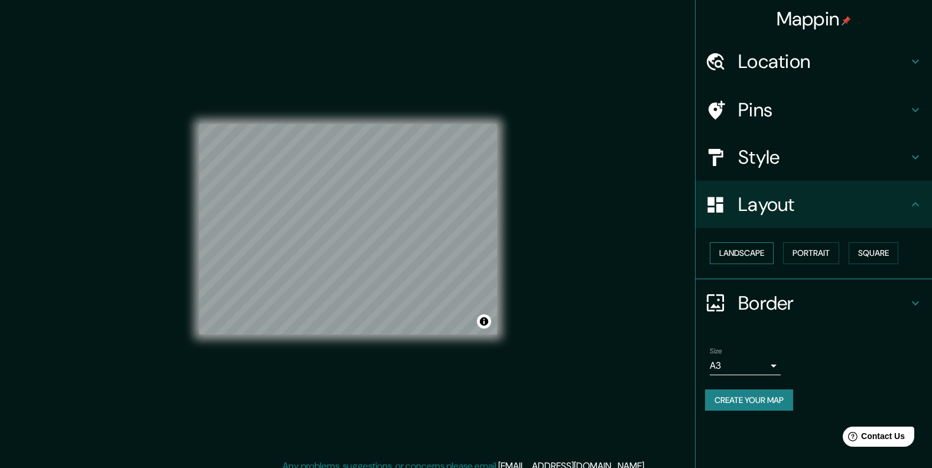
click at [755, 254] on button "Landscape" at bounding box center [742, 253] width 64 height 22
click at [804, 251] on button "Portrait" at bounding box center [811, 253] width 56 height 22
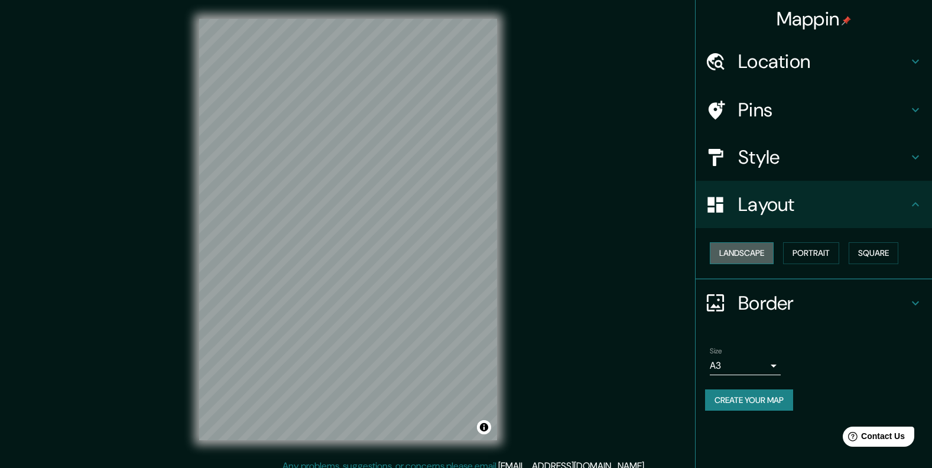
click at [757, 251] on button "Landscape" at bounding box center [742, 253] width 64 height 22
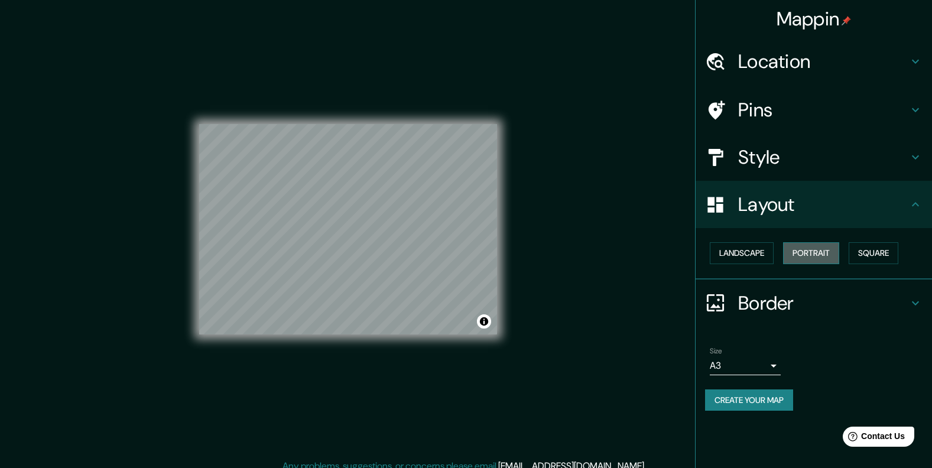
click at [798, 259] on button "Portrait" at bounding box center [811, 253] width 56 height 22
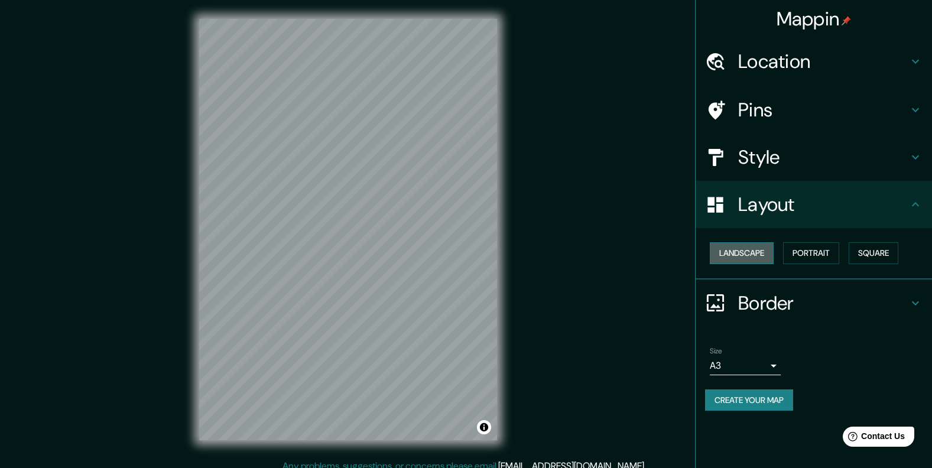
click at [755, 250] on button "Landscape" at bounding box center [742, 253] width 64 height 22
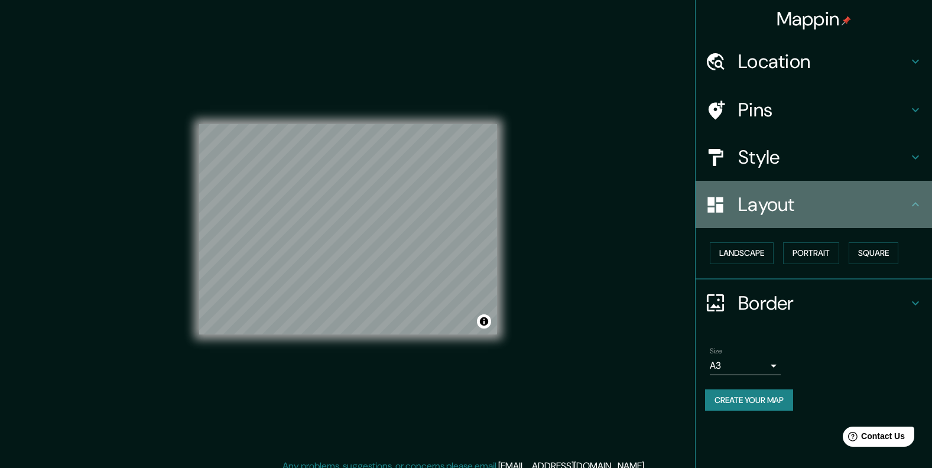
click at [780, 204] on h4 "Layout" at bounding box center [823, 205] width 170 height 24
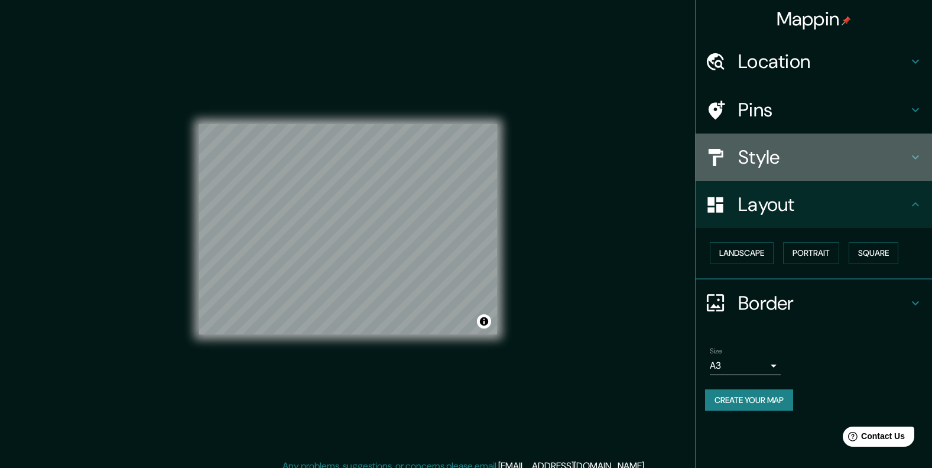
click at [781, 152] on h4 "Style" at bounding box center [823, 157] width 170 height 24
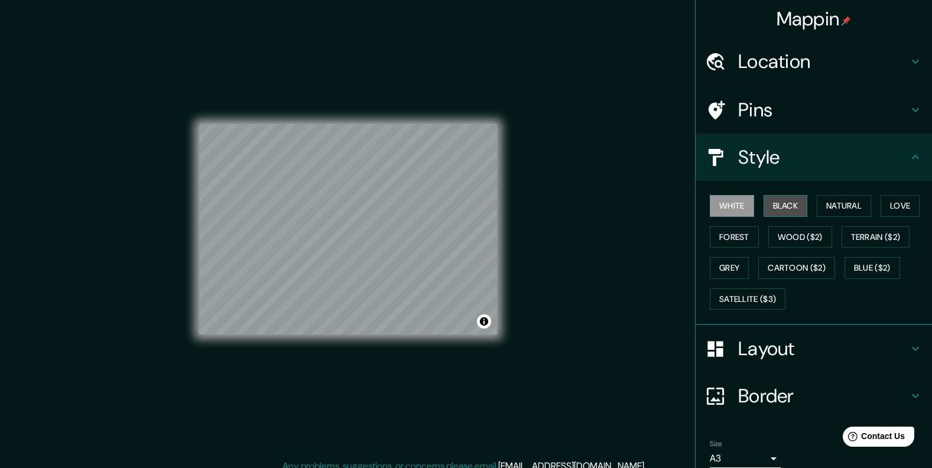
click at [770, 199] on button "Black" at bounding box center [786, 206] width 44 height 22
click at [817, 209] on button "Natural" at bounding box center [844, 206] width 54 height 22
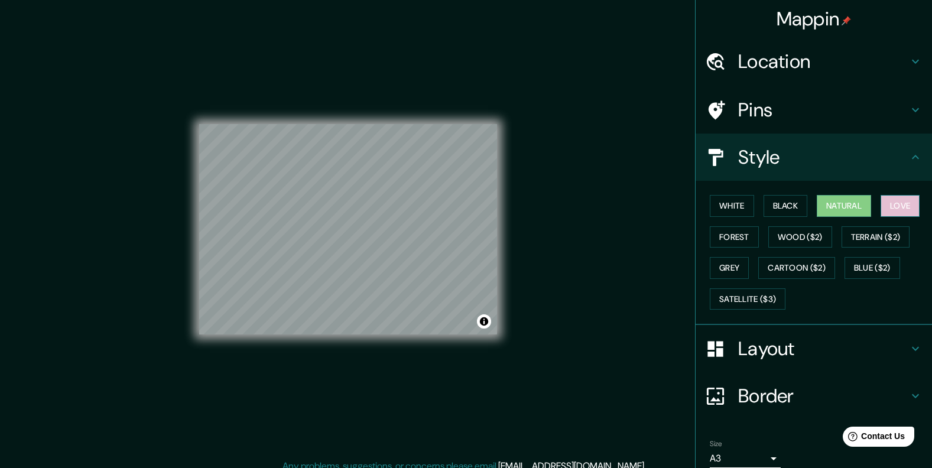
click at [884, 205] on button "Love" at bounding box center [900, 206] width 39 height 22
click at [721, 241] on button "Forest" at bounding box center [734, 237] width 49 height 22
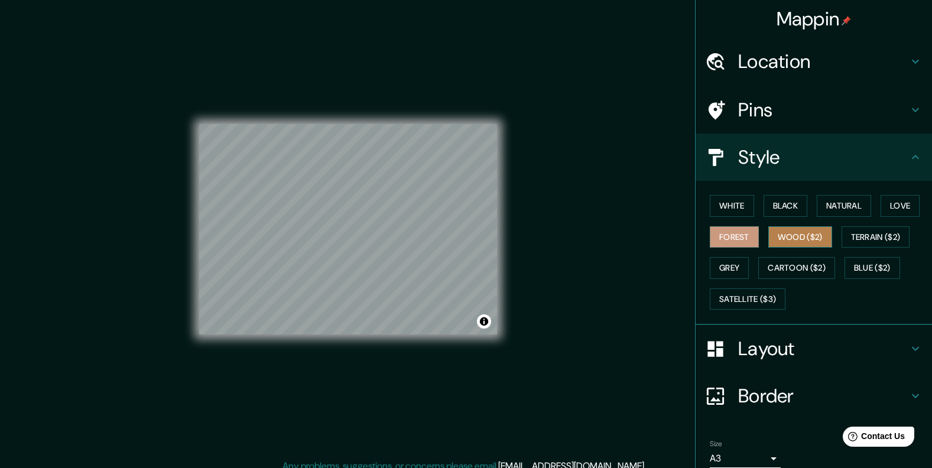
click at [799, 233] on button "Wood ($2)" at bounding box center [800, 237] width 64 height 22
click at [833, 213] on button "Natural" at bounding box center [844, 206] width 54 height 22
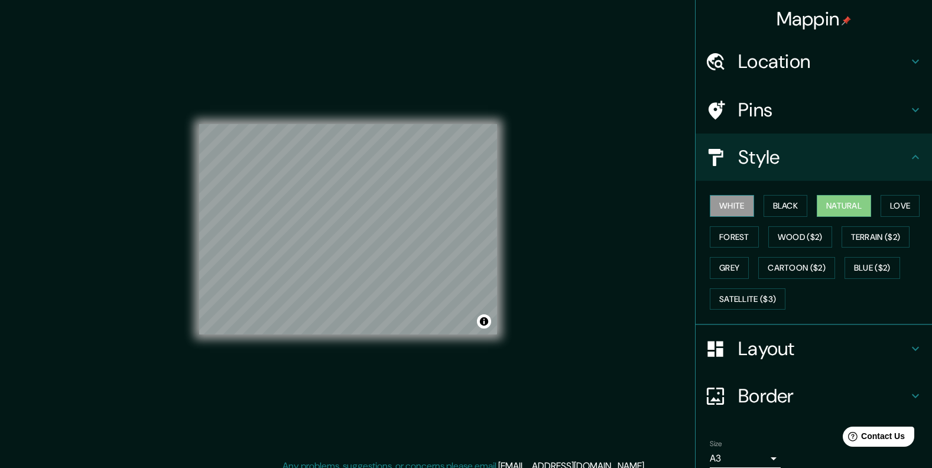
click at [725, 209] on button "White" at bounding box center [732, 206] width 44 height 22
drag, startPoint x: 498, startPoint y: 225, endPoint x: 582, endPoint y: 330, distance: 134.6
click at [582, 330] on div "Mappin Location [GEOGRAPHIC_DATA], [GEOGRAPHIC_DATA], [GEOGRAPHIC_DATA] Pins St…" at bounding box center [466, 239] width 932 height 478
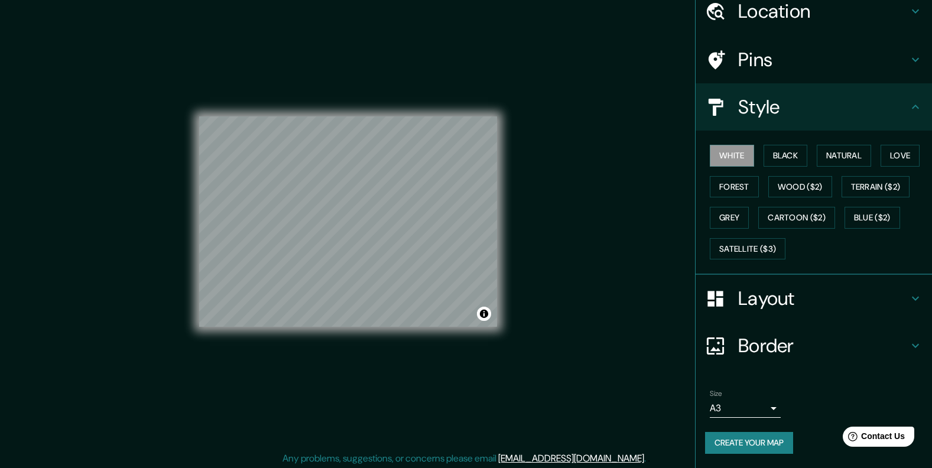
scroll to position [10, 0]
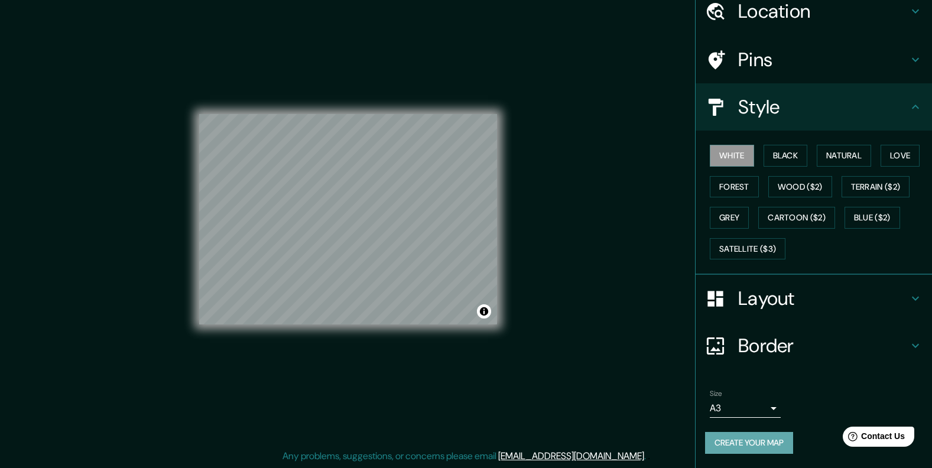
click at [749, 437] on button "Create your map" at bounding box center [749, 443] width 88 height 22
click at [745, 440] on button "Create your map" at bounding box center [749, 443] width 88 height 22
drag, startPoint x: 876, startPoint y: 0, endPoint x: 511, endPoint y: 381, distance: 528.0
click at [511, 381] on div "© Mapbox © OpenStreetMap Improve this map" at bounding box center [348, 219] width 336 height 459
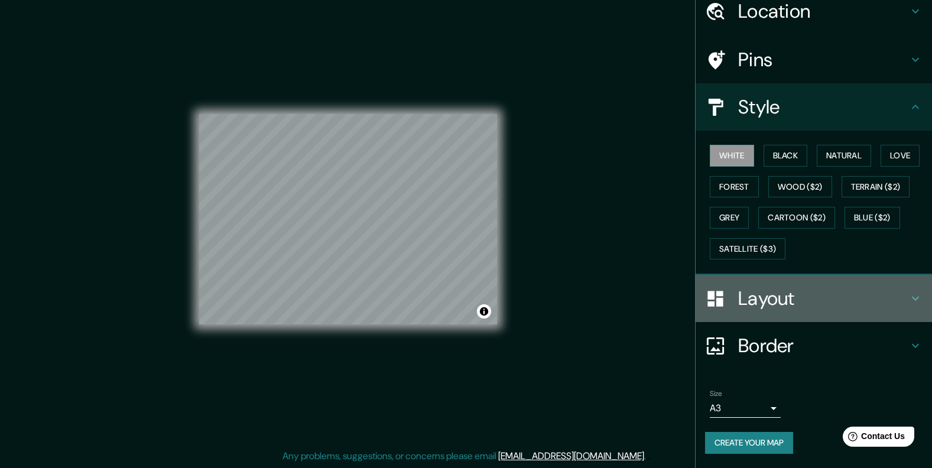
click at [757, 288] on h4 "Layout" at bounding box center [823, 299] width 170 height 24
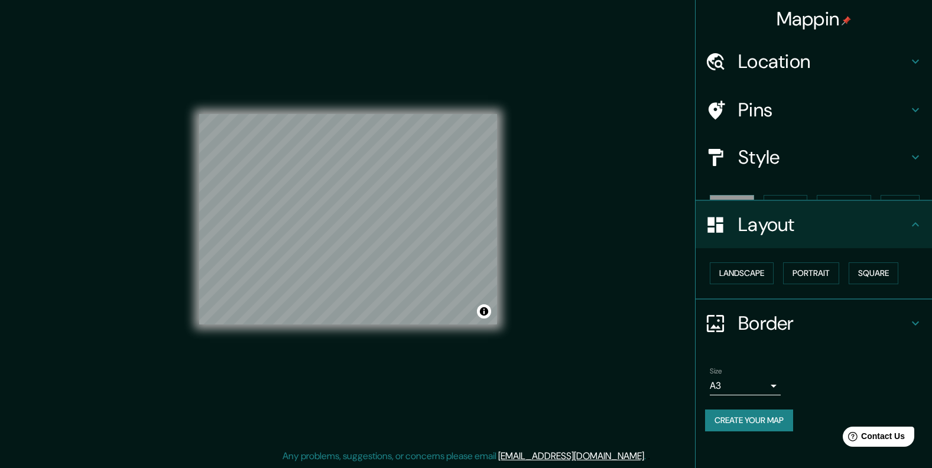
scroll to position [0, 0]
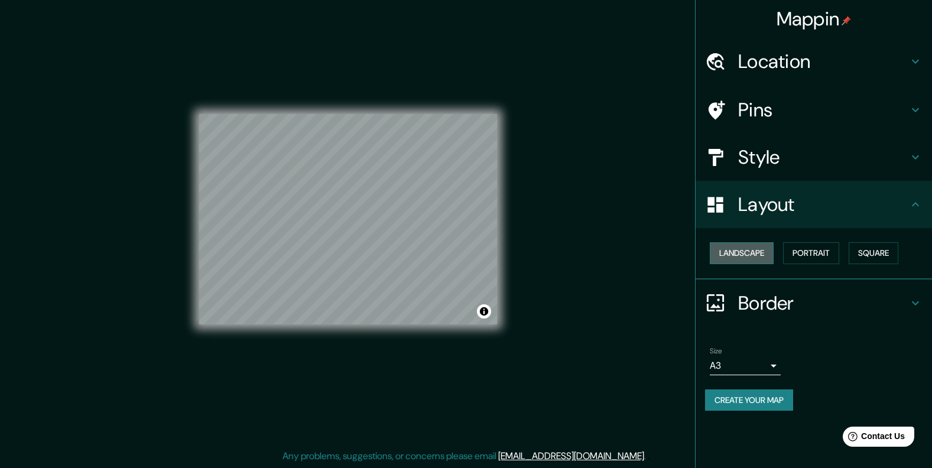
click at [760, 250] on button "Landscape" at bounding box center [742, 253] width 64 height 22
click at [815, 248] on button "Portrait" at bounding box center [811, 253] width 56 height 22
